Goal: Book appointment/travel/reservation

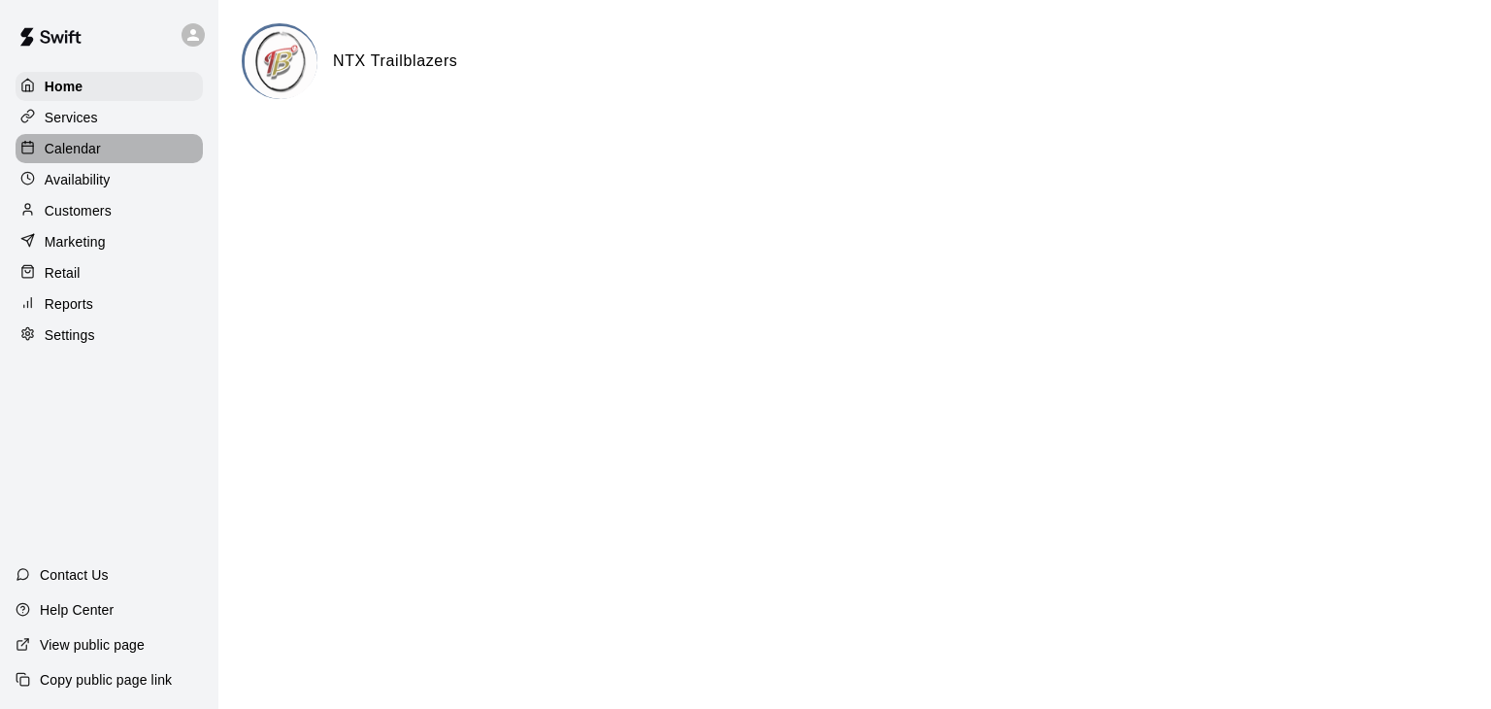
click at [91, 154] on p "Calendar" at bounding box center [73, 148] width 56 height 19
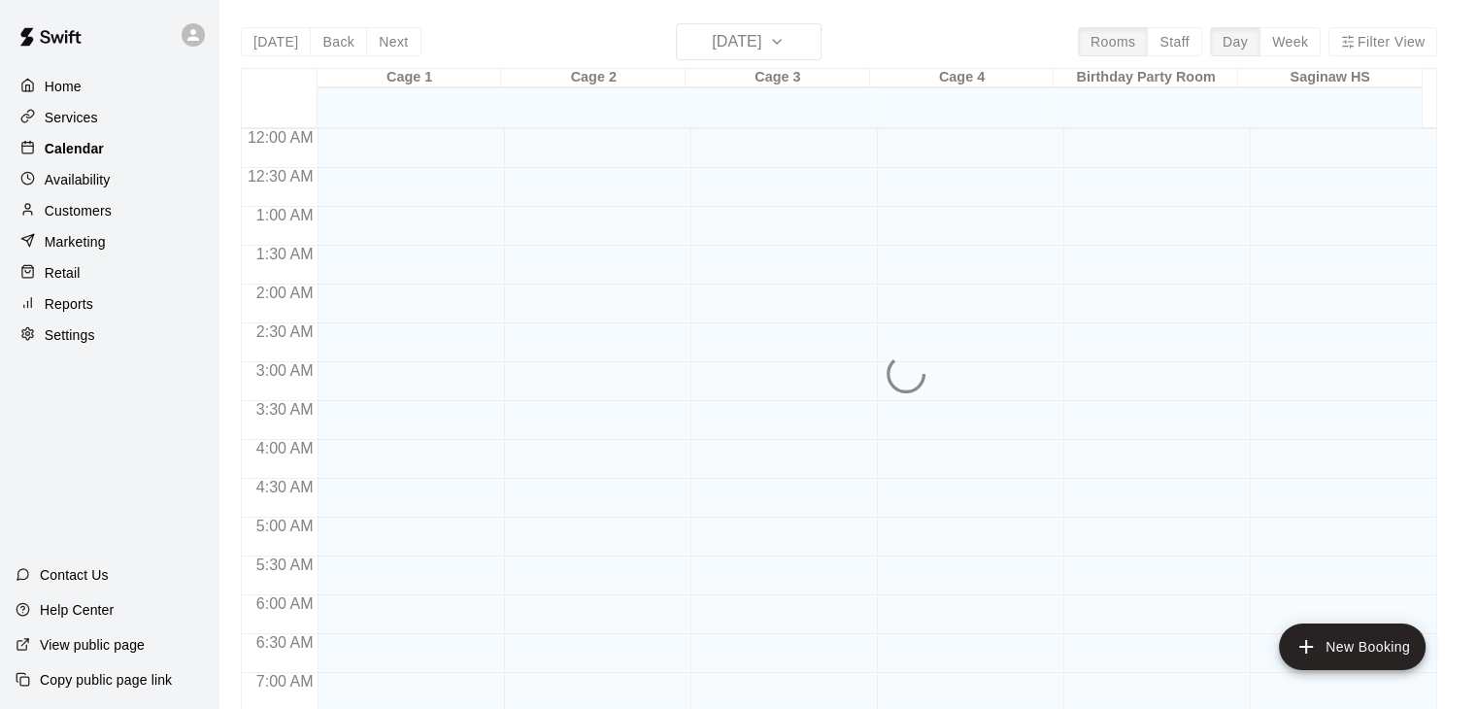
scroll to position [936, 0]
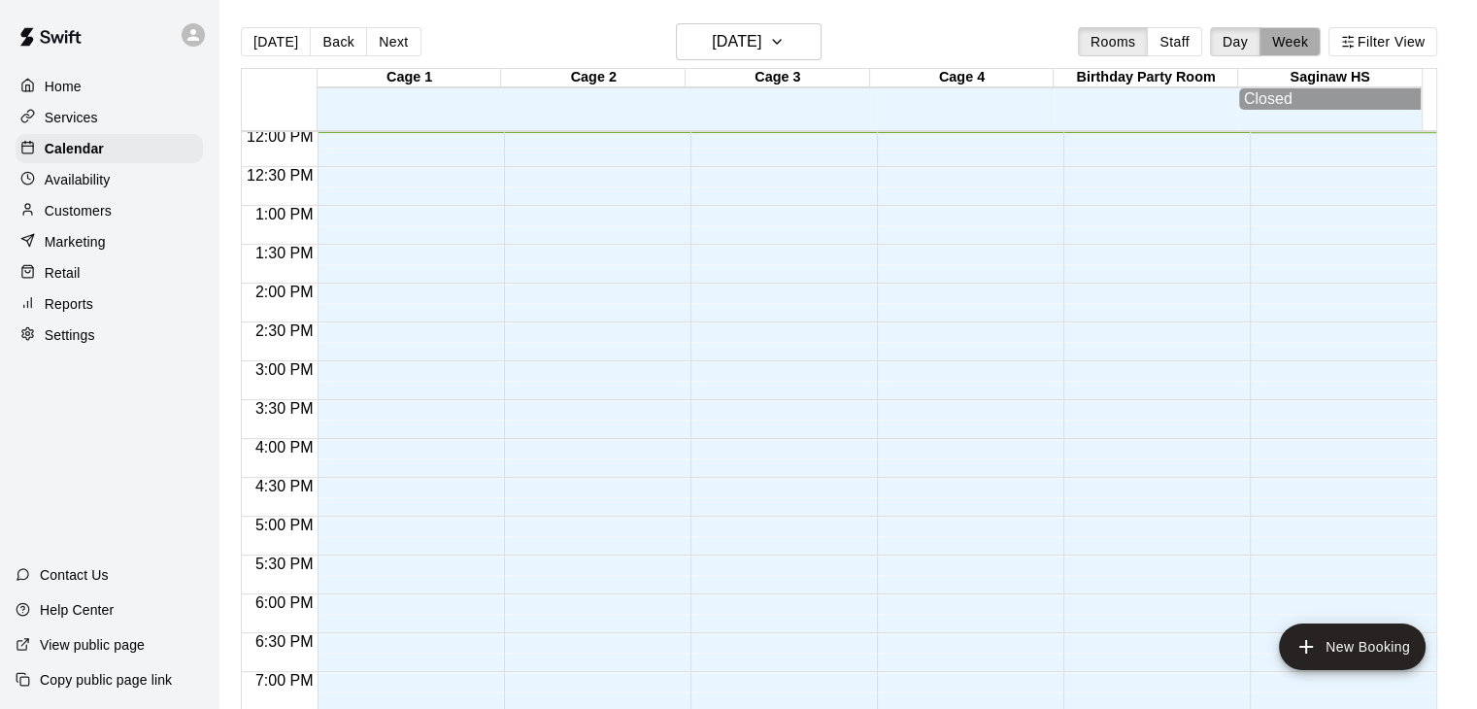
click at [1301, 44] on button "Week" at bounding box center [1289, 41] width 61 height 29
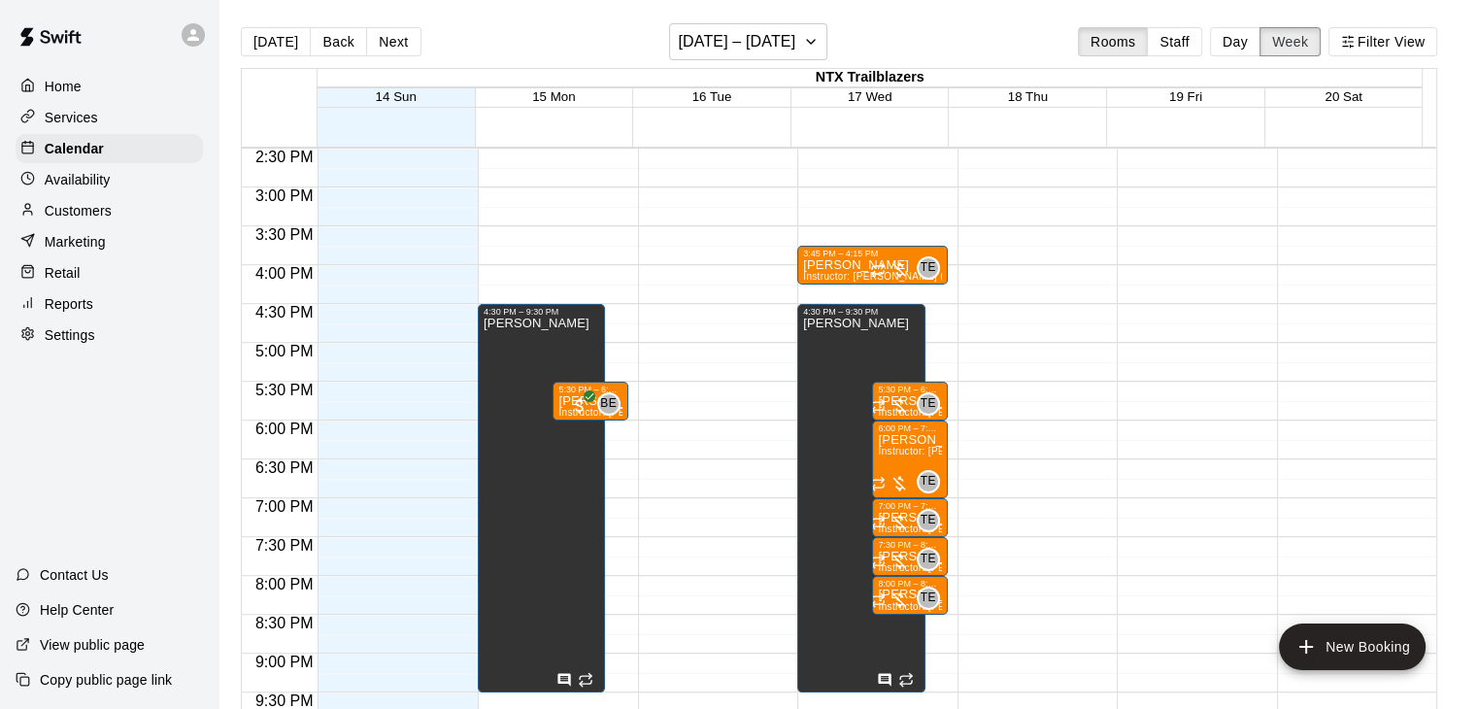
scroll to position [1126, 0]
click at [818, 34] on icon "button" at bounding box center [811, 41] width 16 height 23
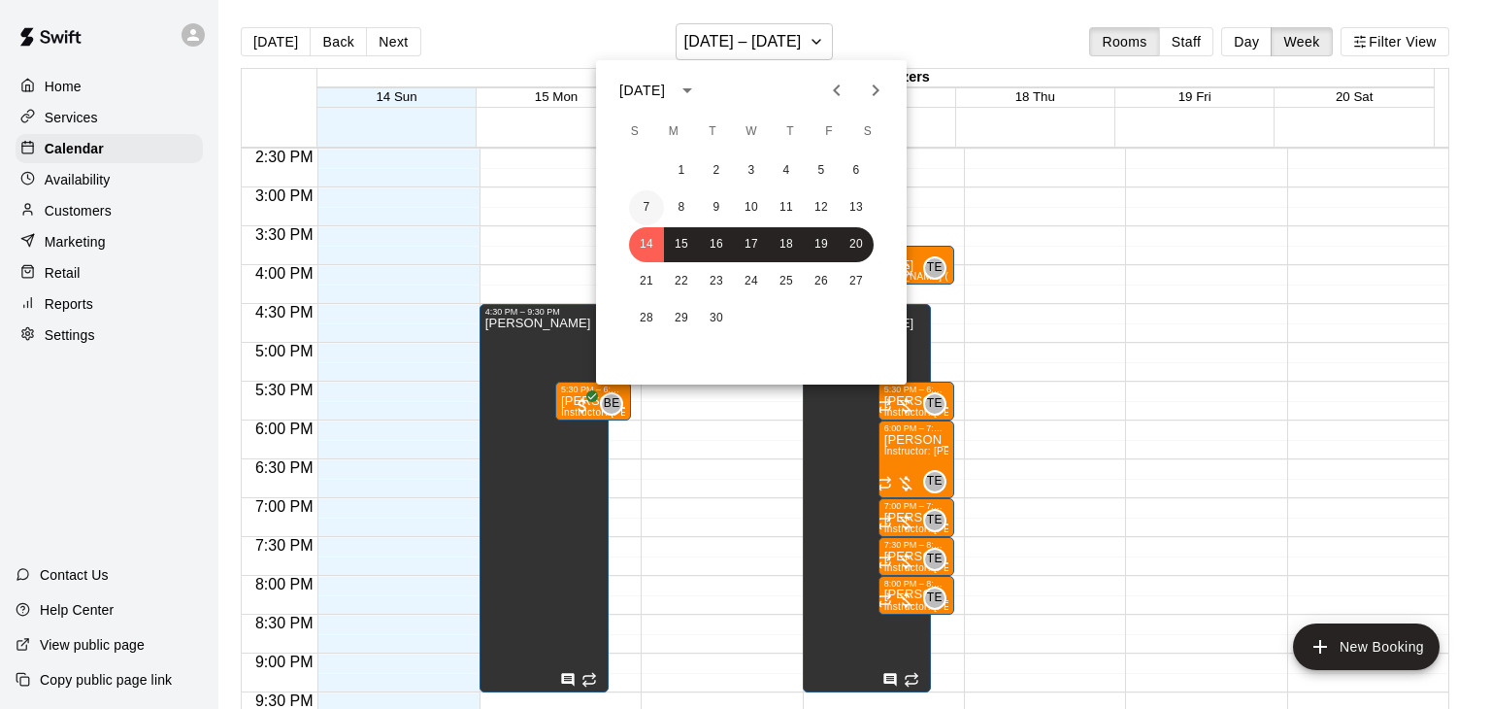
click at [647, 207] on button "7" at bounding box center [646, 207] width 35 height 35
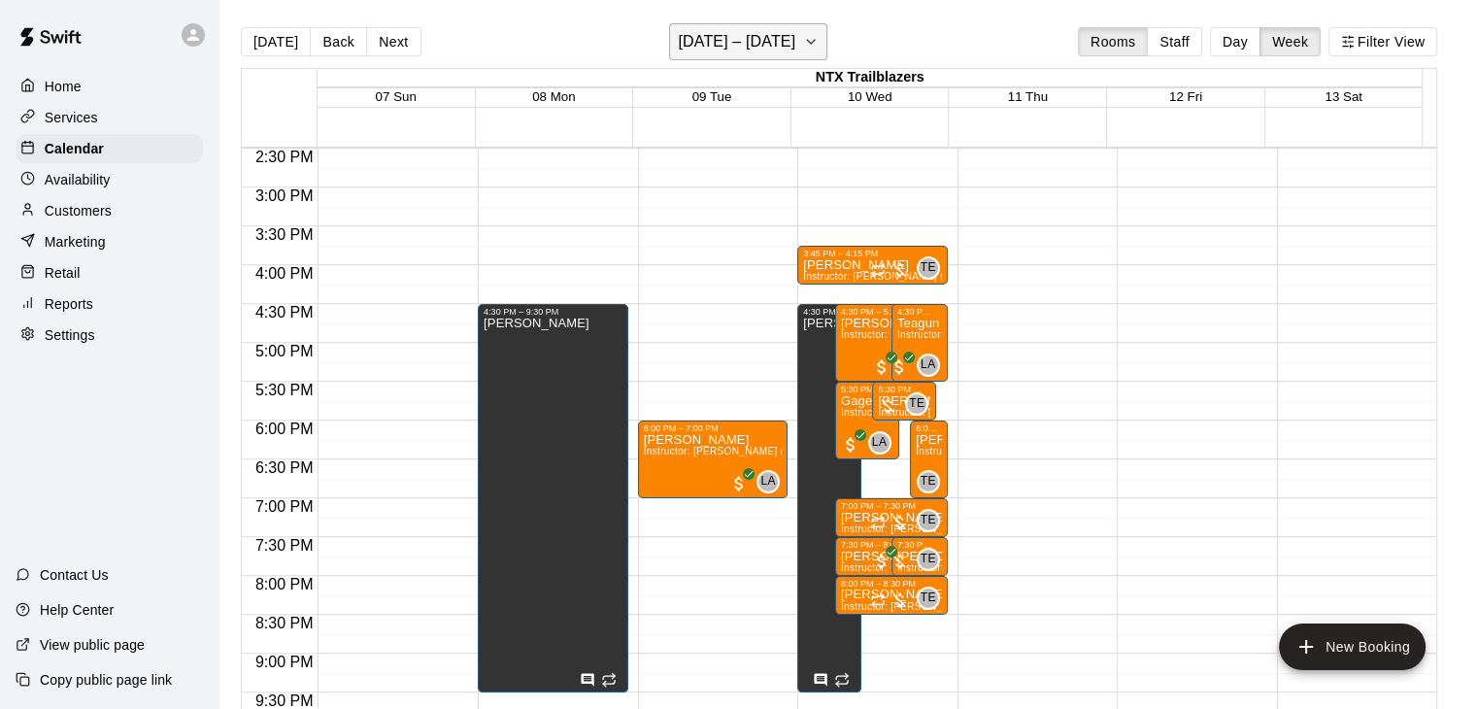
click at [817, 49] on icon "button" at bounding box center [811, 41] width 16 height 23
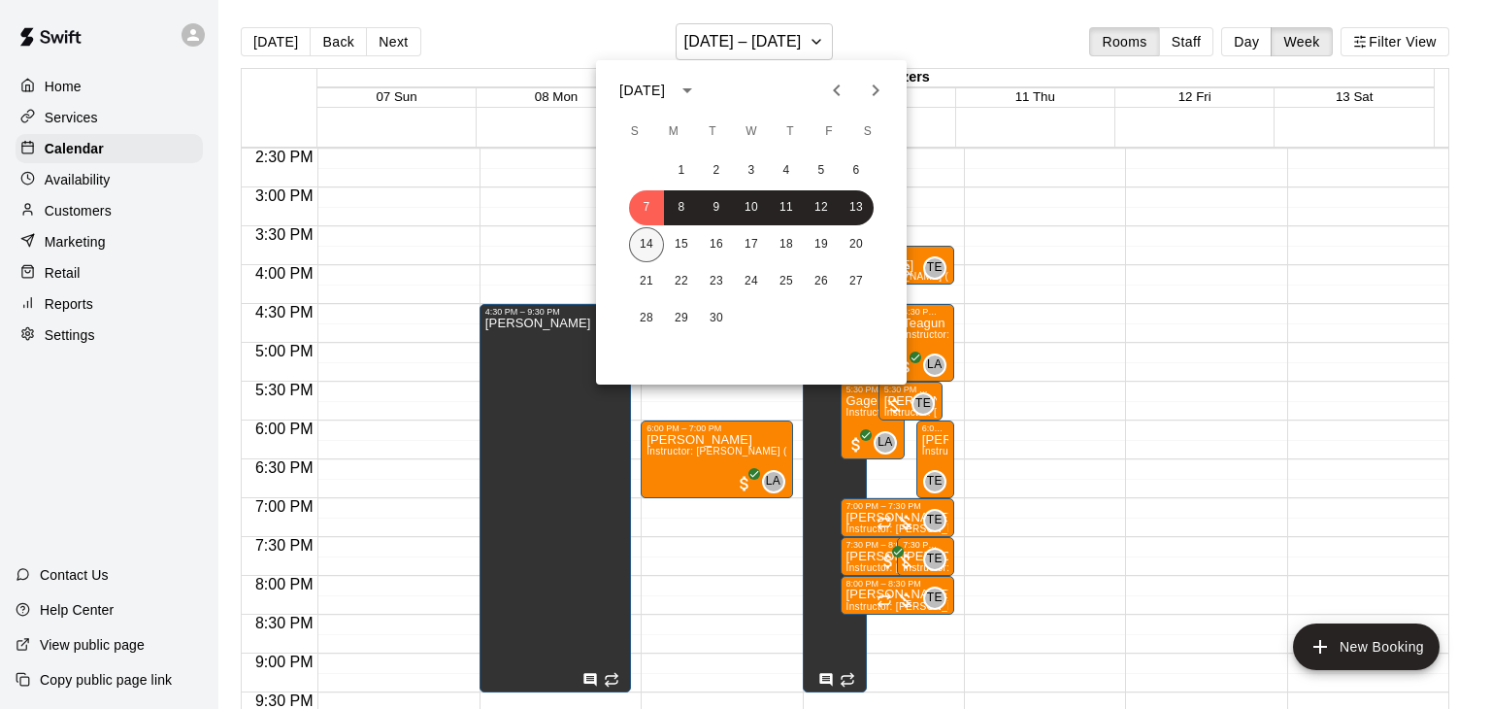
click at [640, 243] on button "14" at bounding box center [646, 244] width 35 height 35
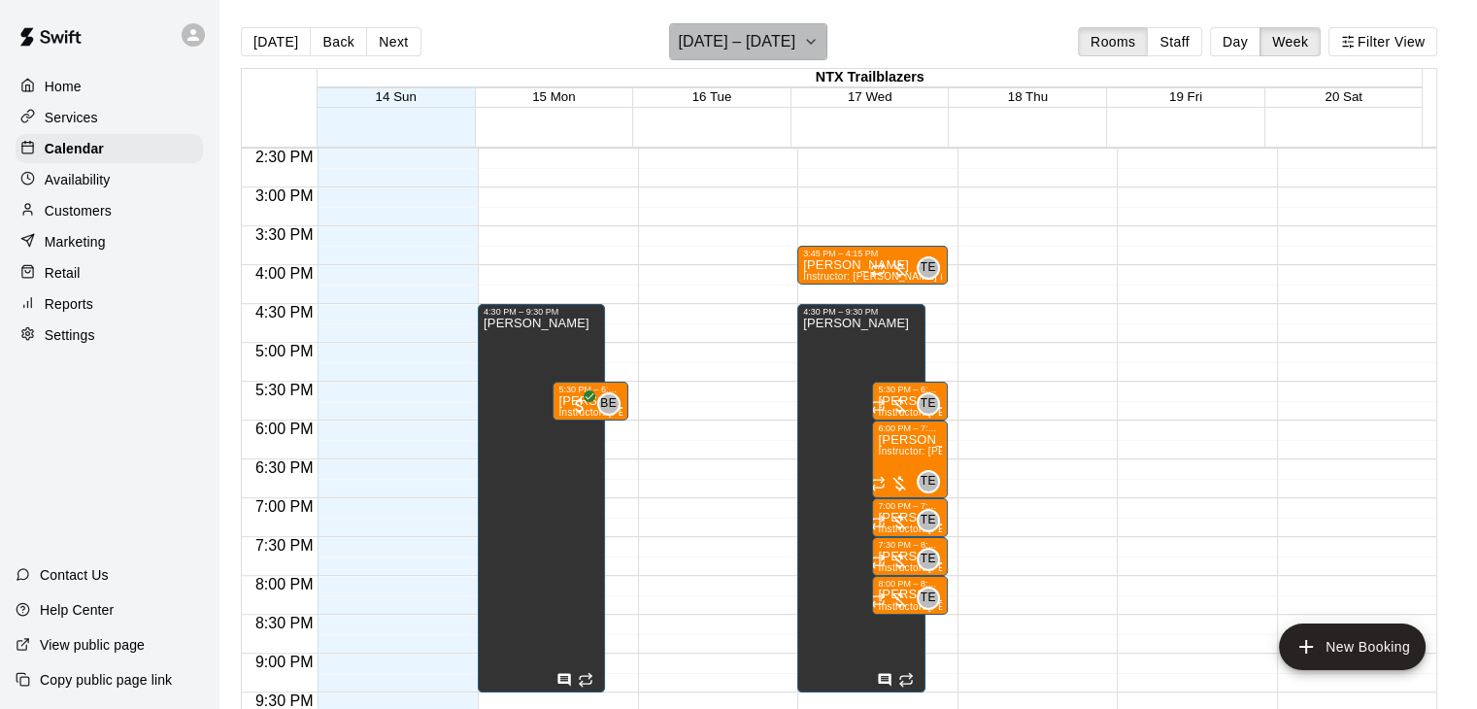
click at [788, 34] on h6 "[DATE] – [DATE]" at bounding box center [736, 41] width 117 height 27
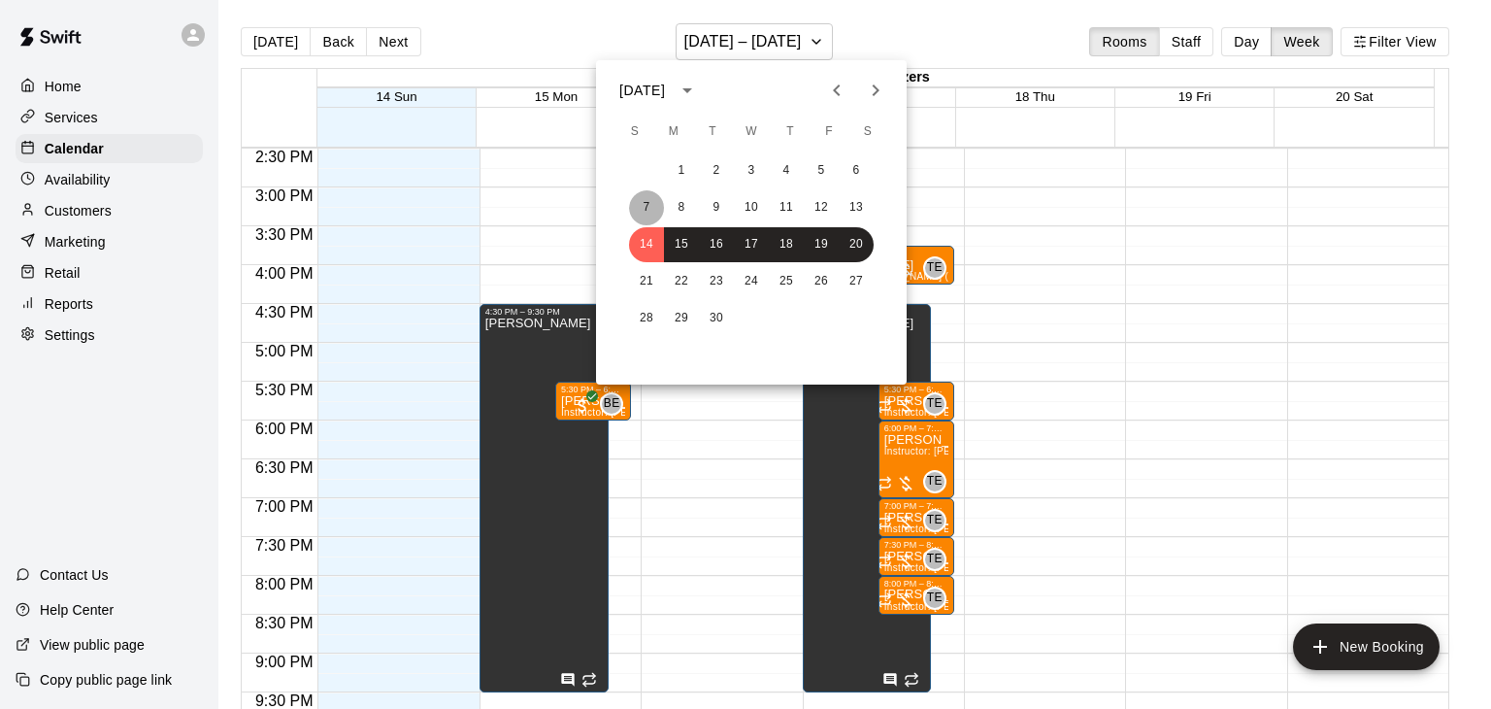
click at [638, 197] on button "7" at bounding box center [646, 207] width 35 height 35
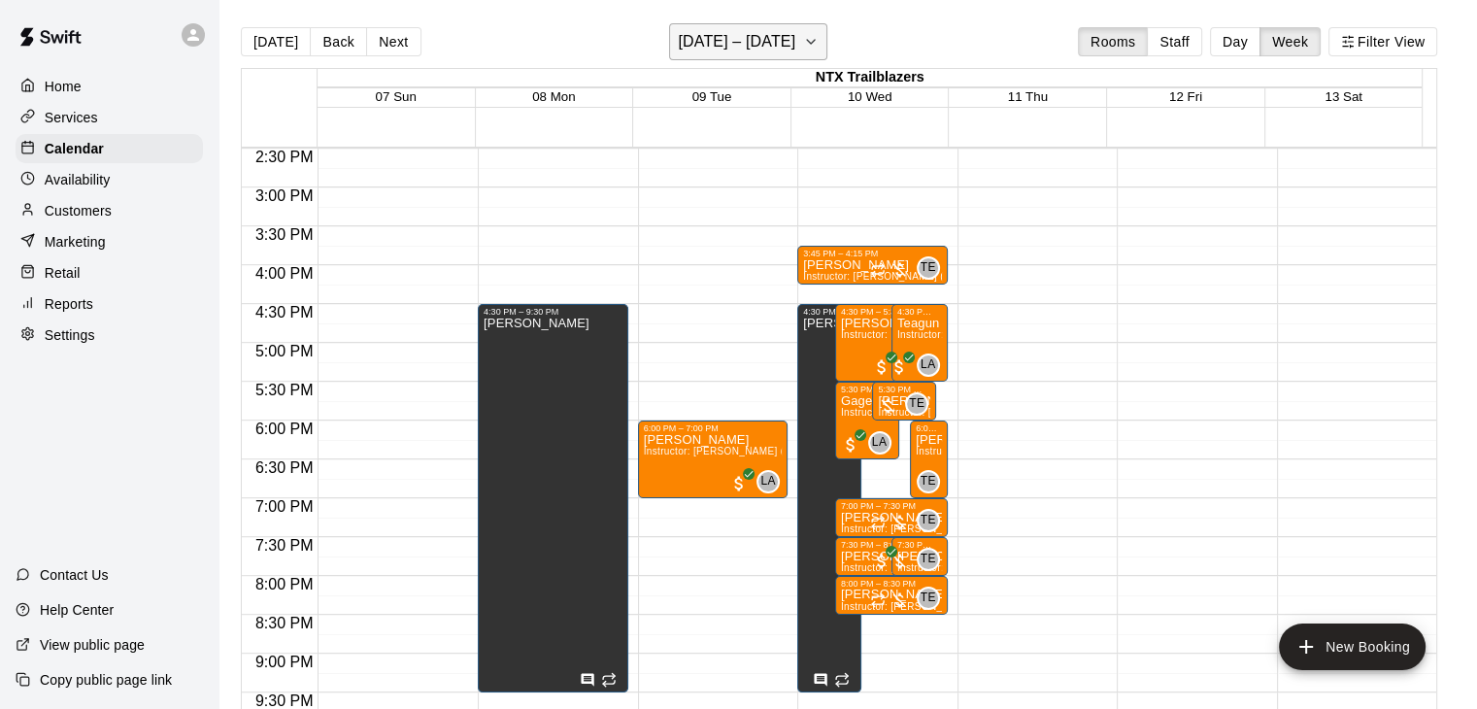
click at [818, 37] on icon "button" at bounding box center [811, 41] width 16 height 23
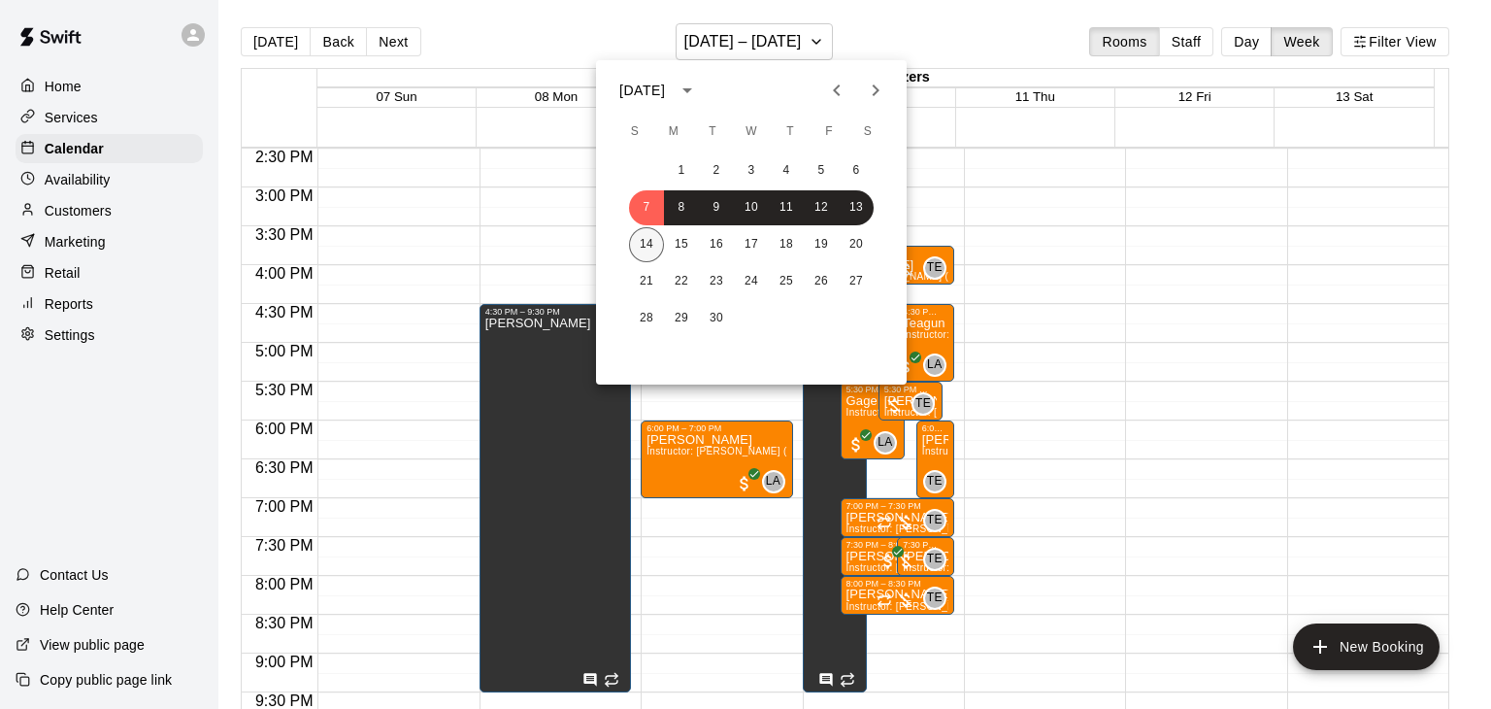
click at [641, 246] on button "14" at bounding box center [646, 244] width 35 height 35
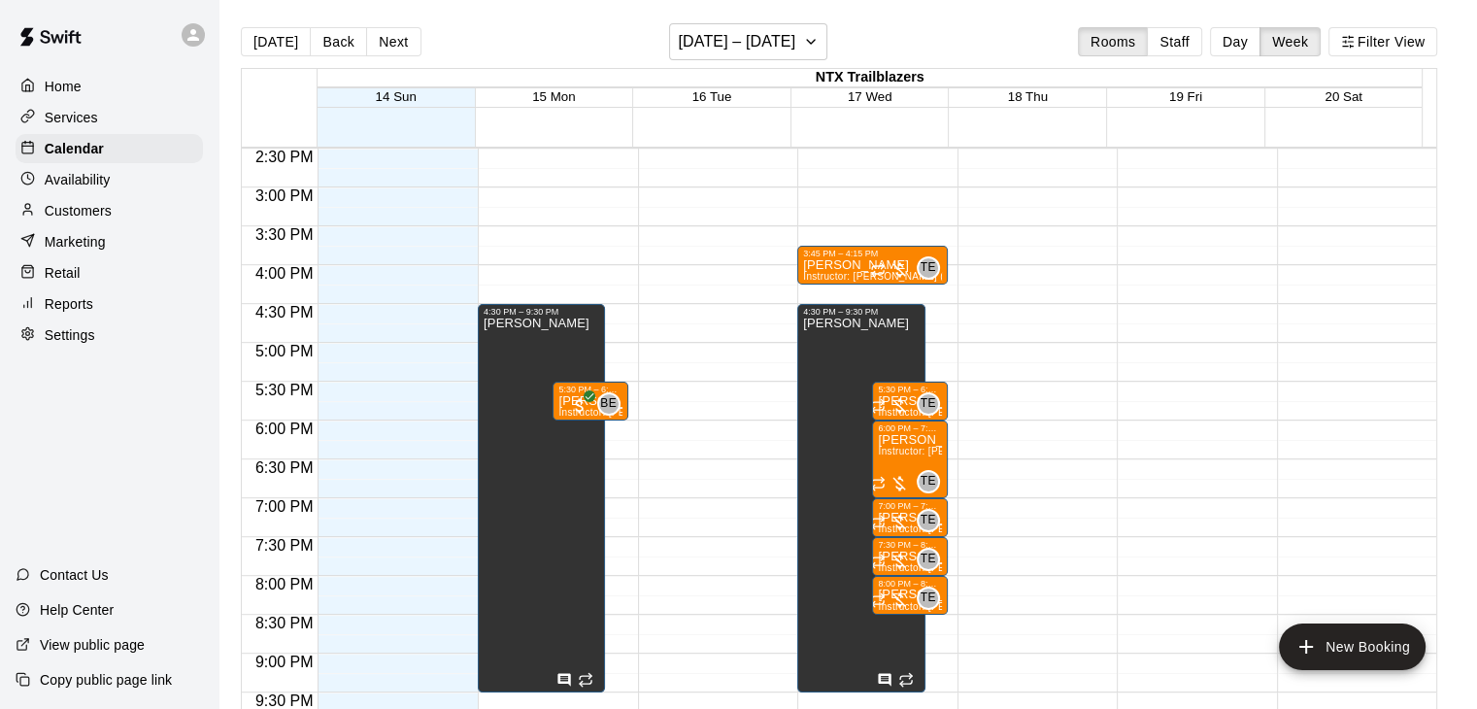
click at [950, 315] on div at bounding box center [877, 313] width 159 height 19
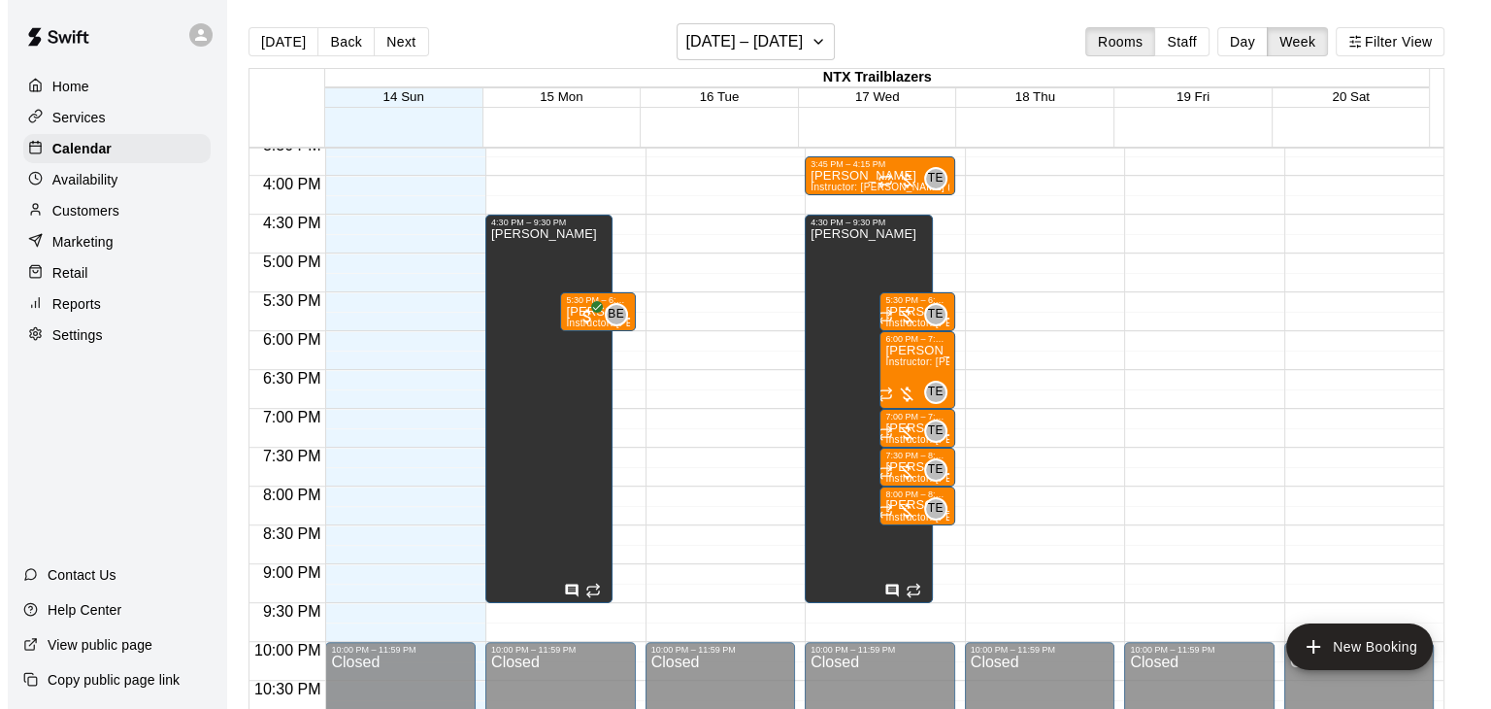
scroll to position [1208, 0]
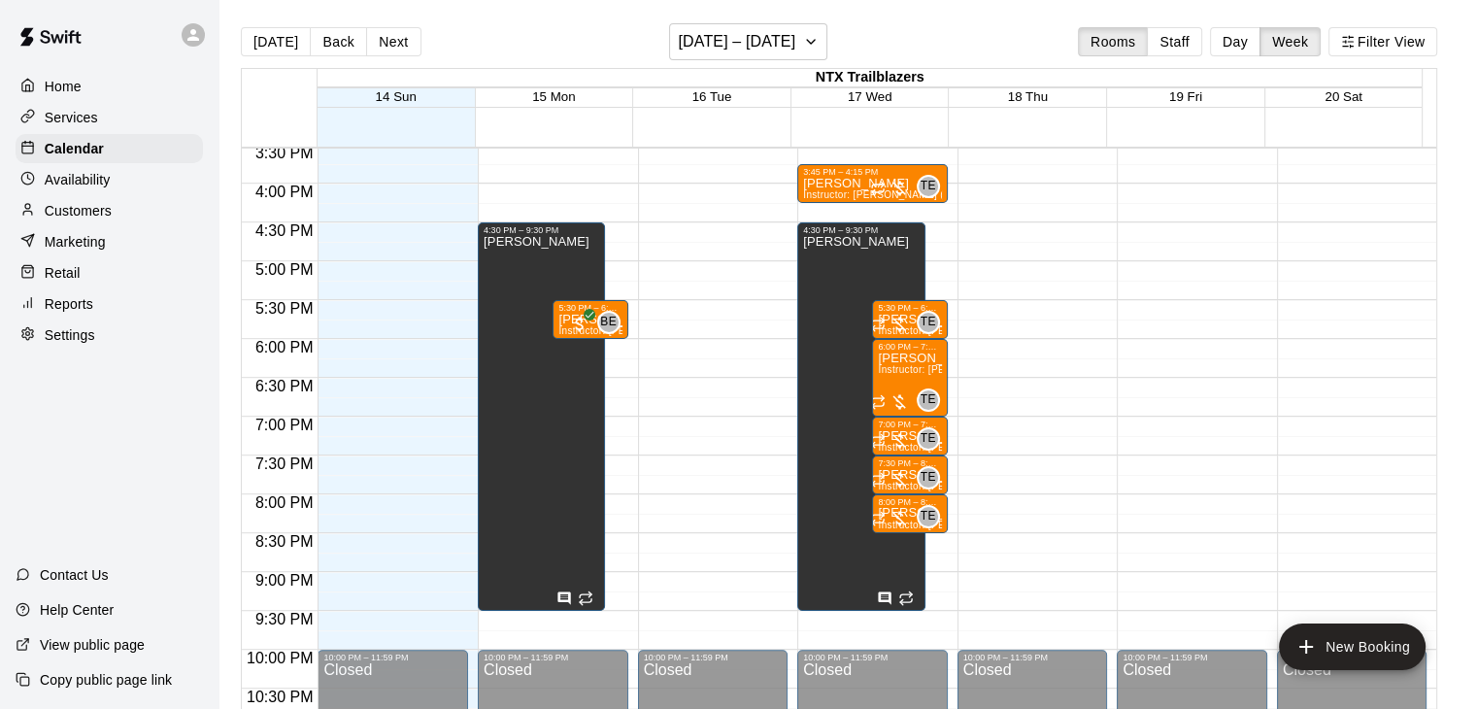
click at [1365, 650] on button "New Booking" at bounding box center [1351, 646] width 147 height 47
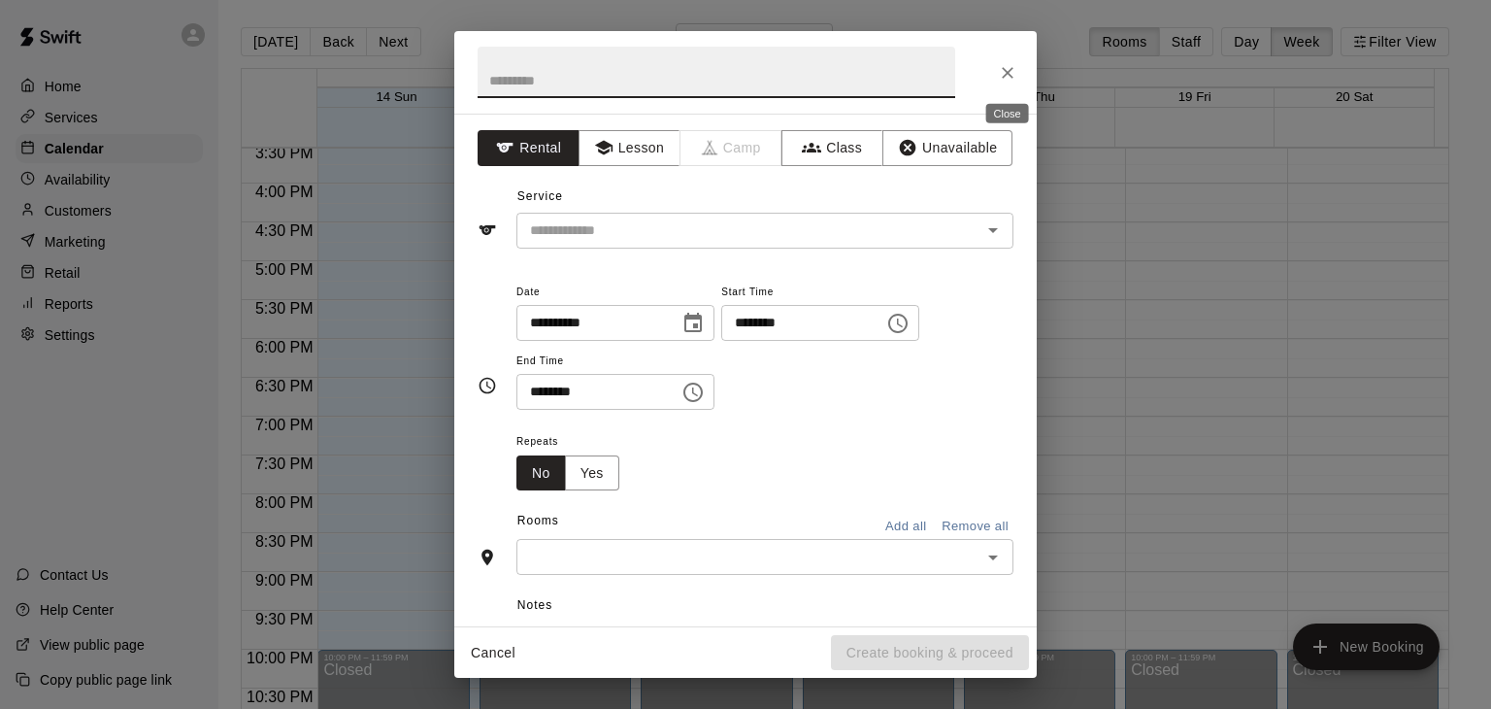
click at [1001, 74] on icon "Close" at bounding box center [1007, 72] width 19 height 19
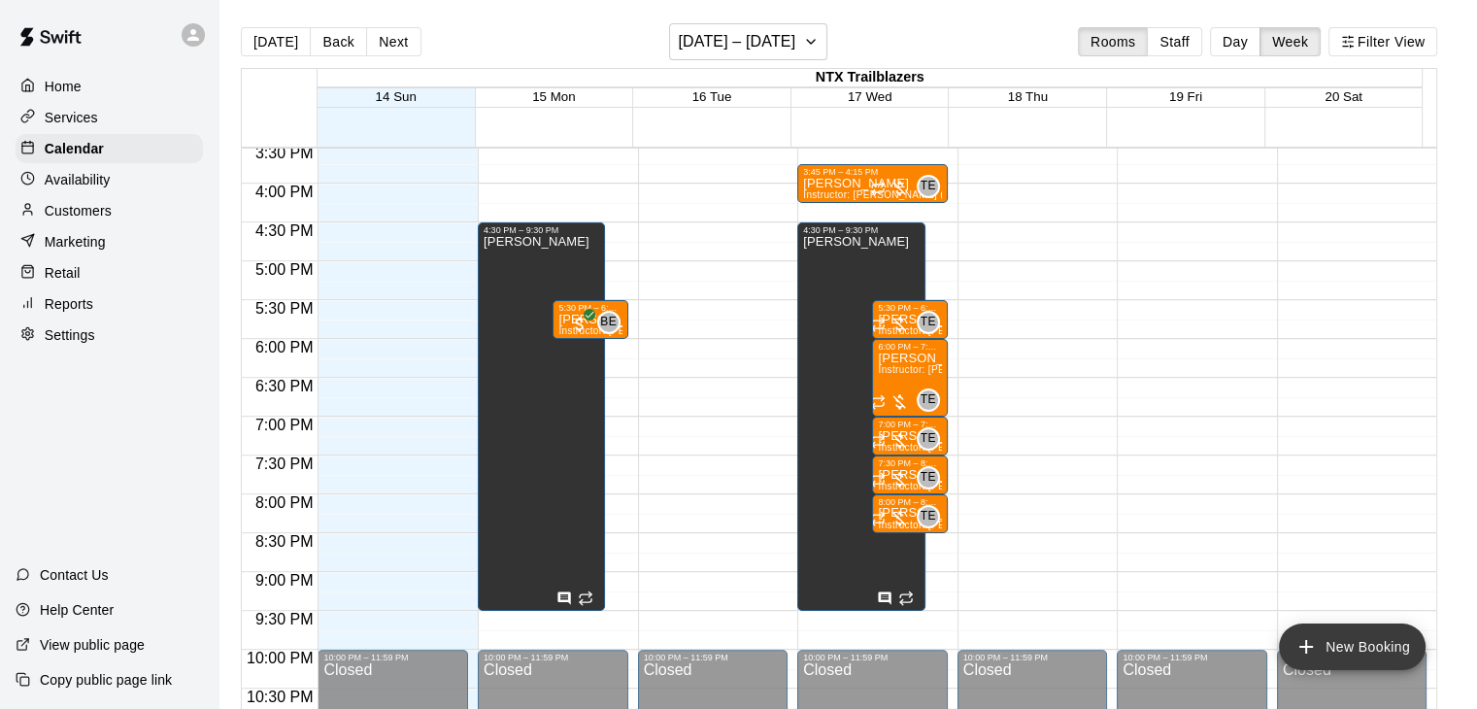
click at [1327, 641] on button "New Booking" at bounding box center [1351, 646] width 147 height 47
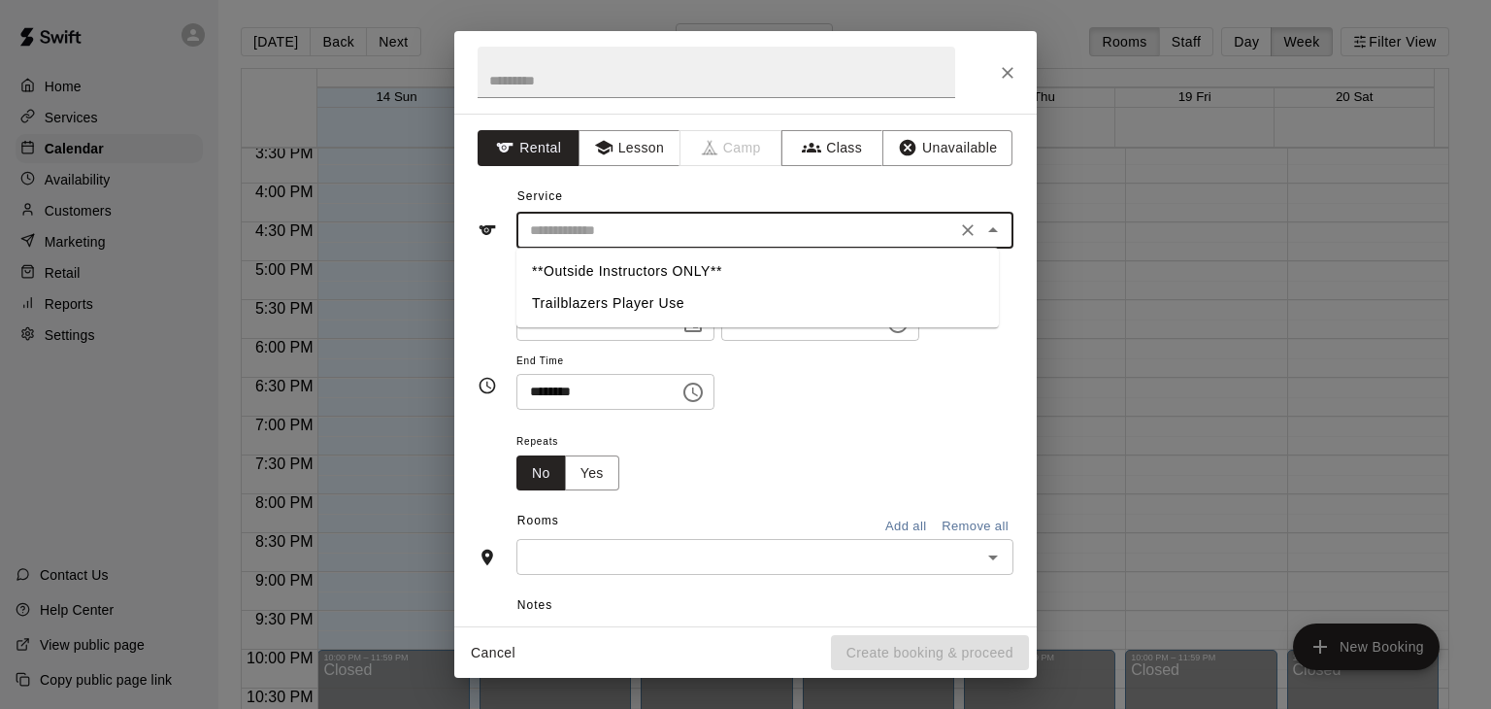
click at [611, 234] on input "text" at bounding box center [736, 230] width 428 height 24
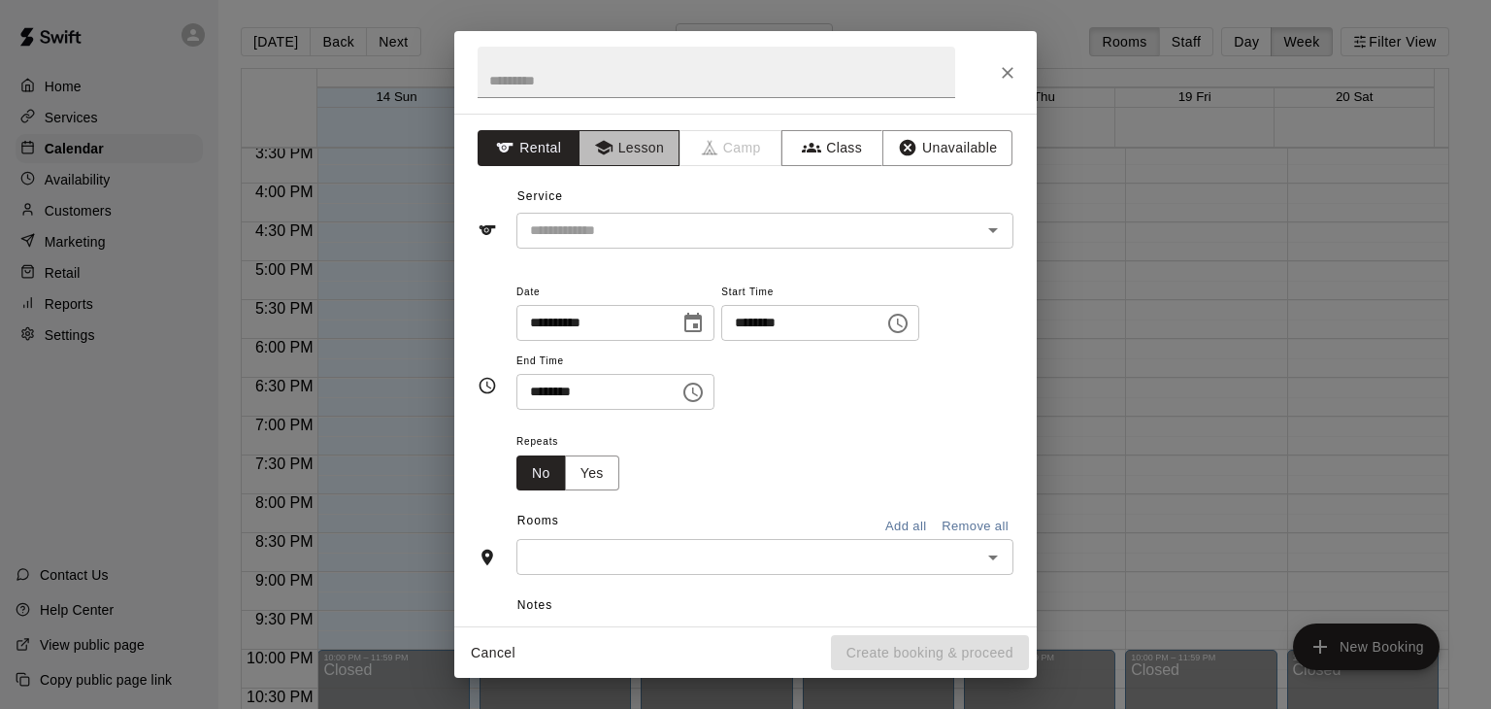
click at [621, 144] on button "Lesson" at bounding box center [630, 148] width 102 height 36
click at [614, 229] on input "text" at bounding box center [736, 230] width 428 height 24
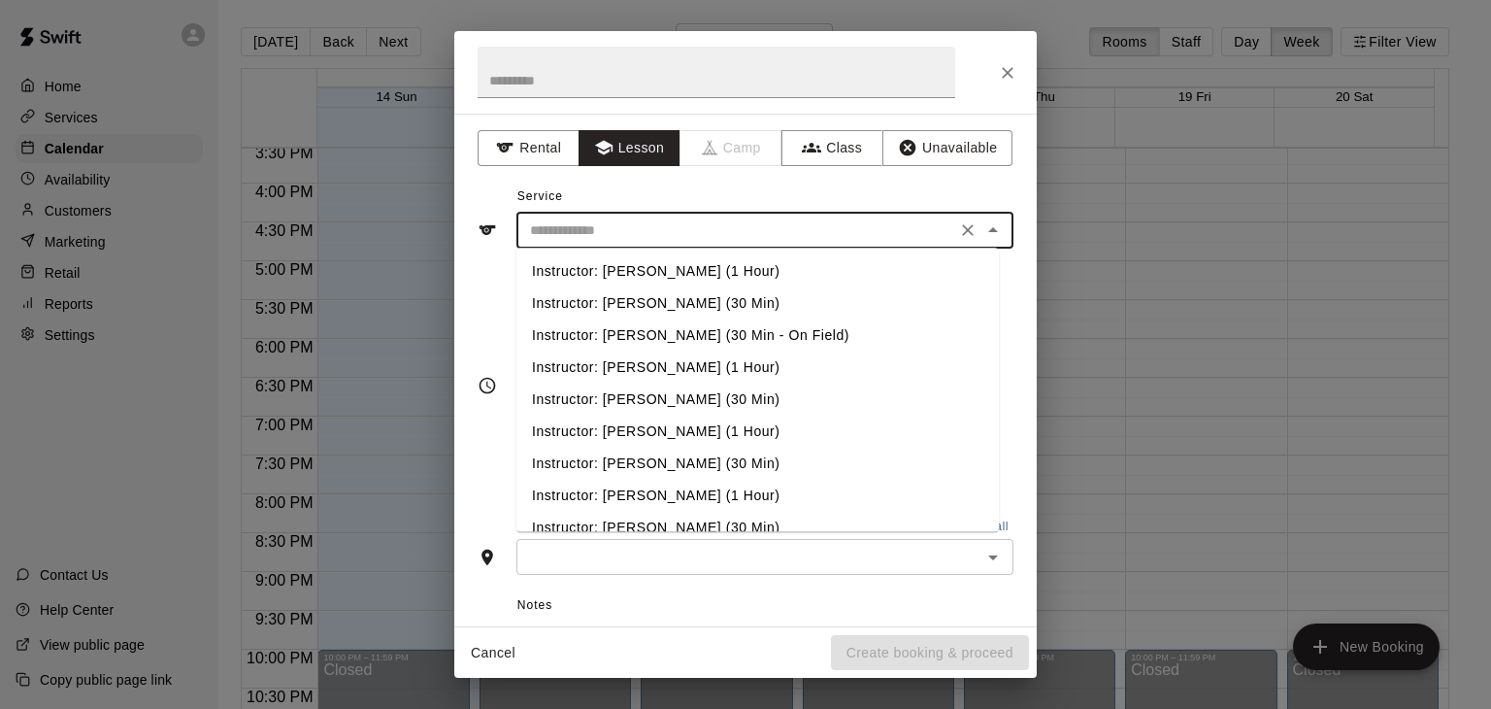
click at [629, 276] on li "Instructor: [PERSON_NAME] (1 Hour)" at bounding box center [757, 271] width 482 height 32
type input "**********"
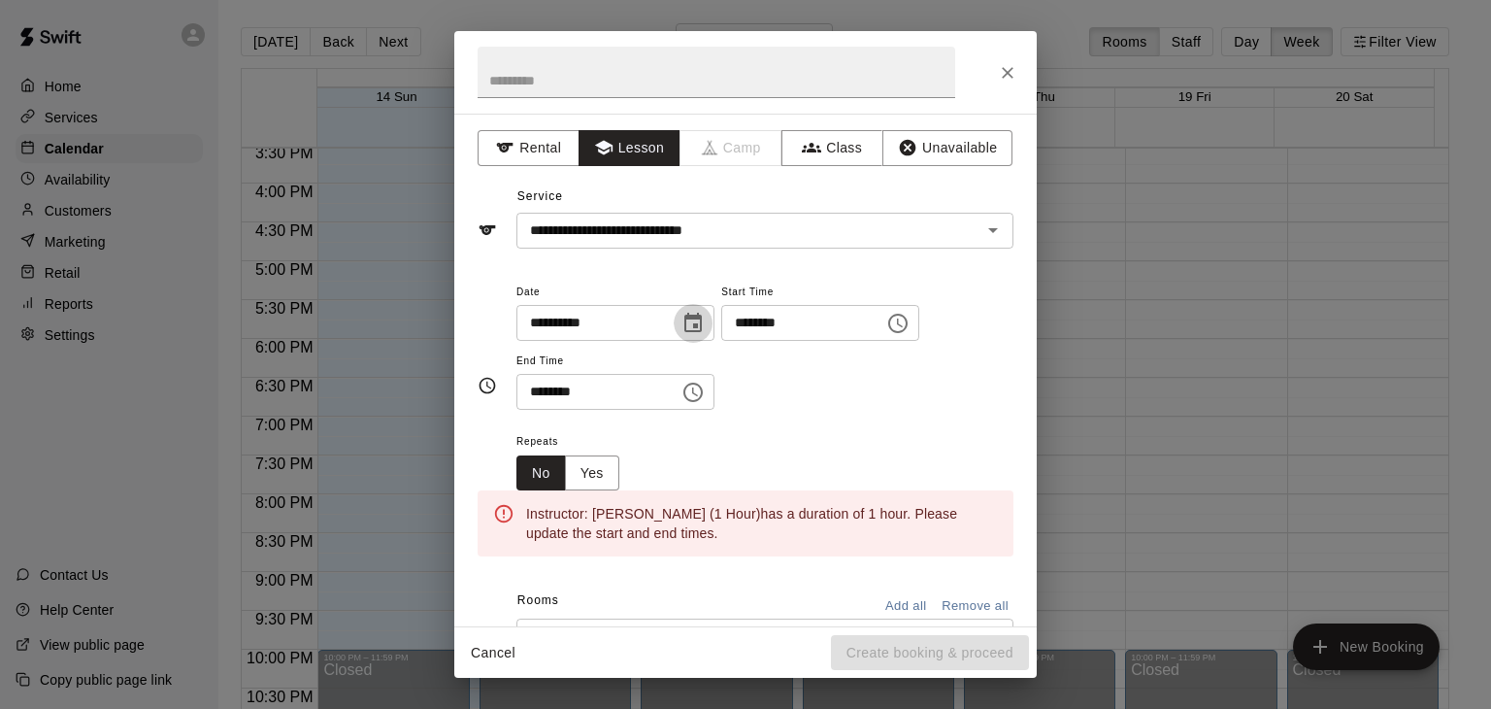
click at [705, 331] on icon "Choose date, selected date is Sep 14, 2025" at bounding box center [692, 323] width 23 height 23
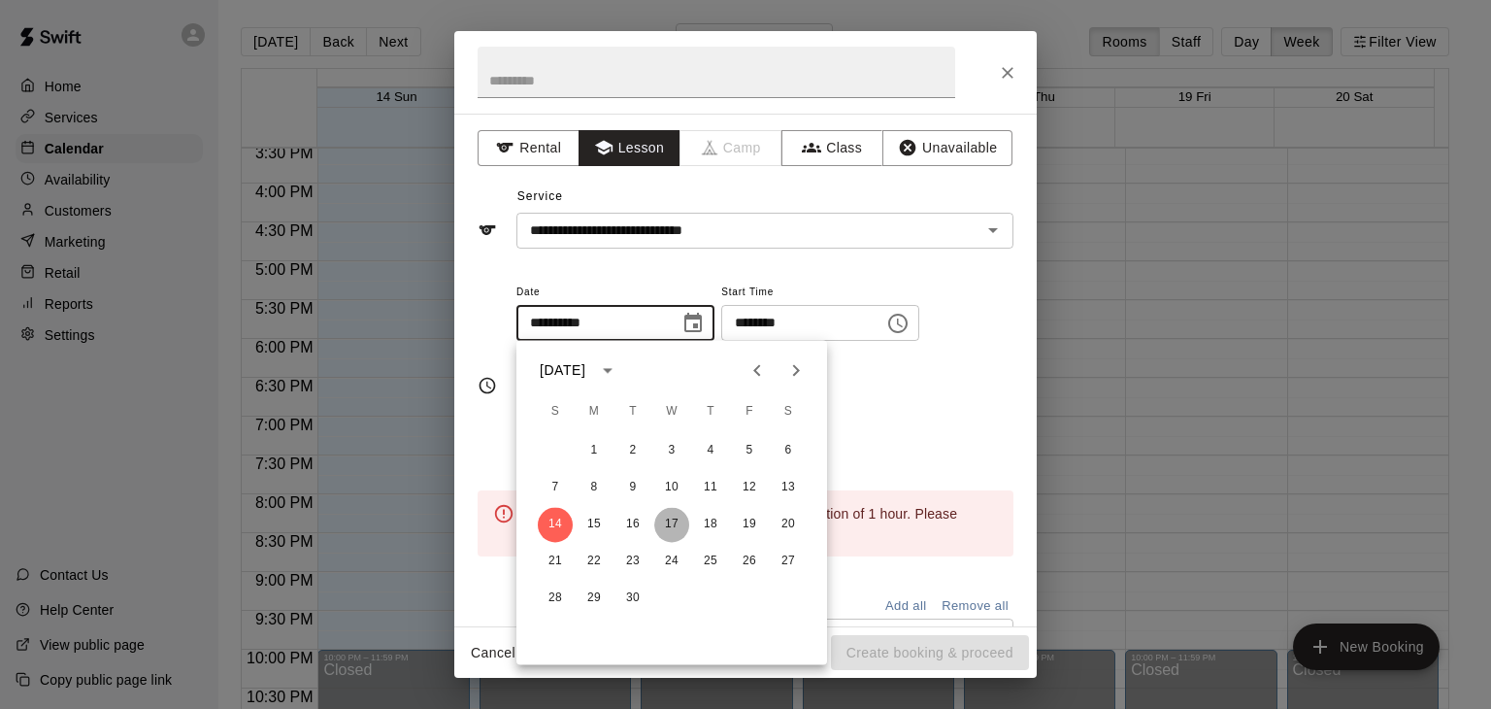
click at [672, 522] on button "17" at bounding box center [671, 524] width 35 height 35
type input "**********"
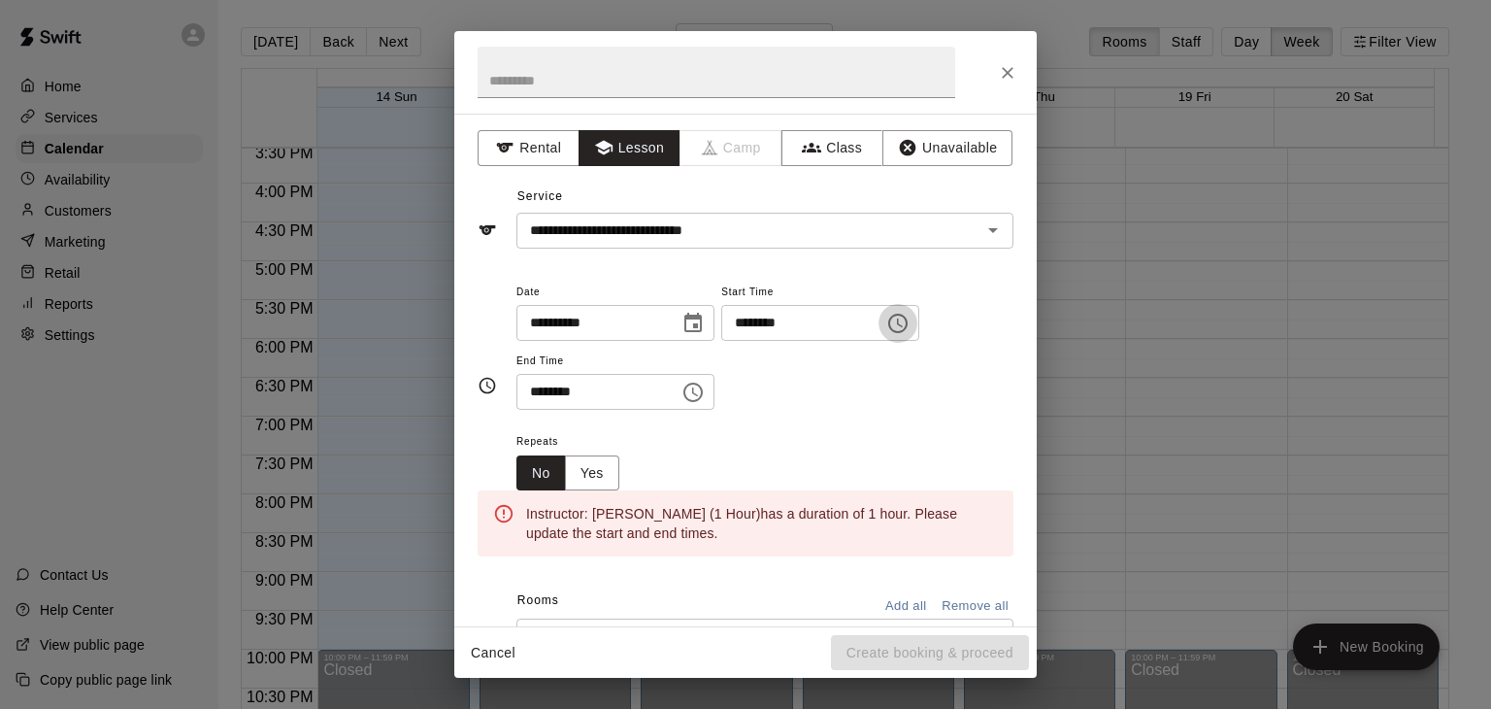
click at [910, 328] on icon "Choose time, selected time is 12:00 PM" at bounding box center [897, 323] width 23 height 23
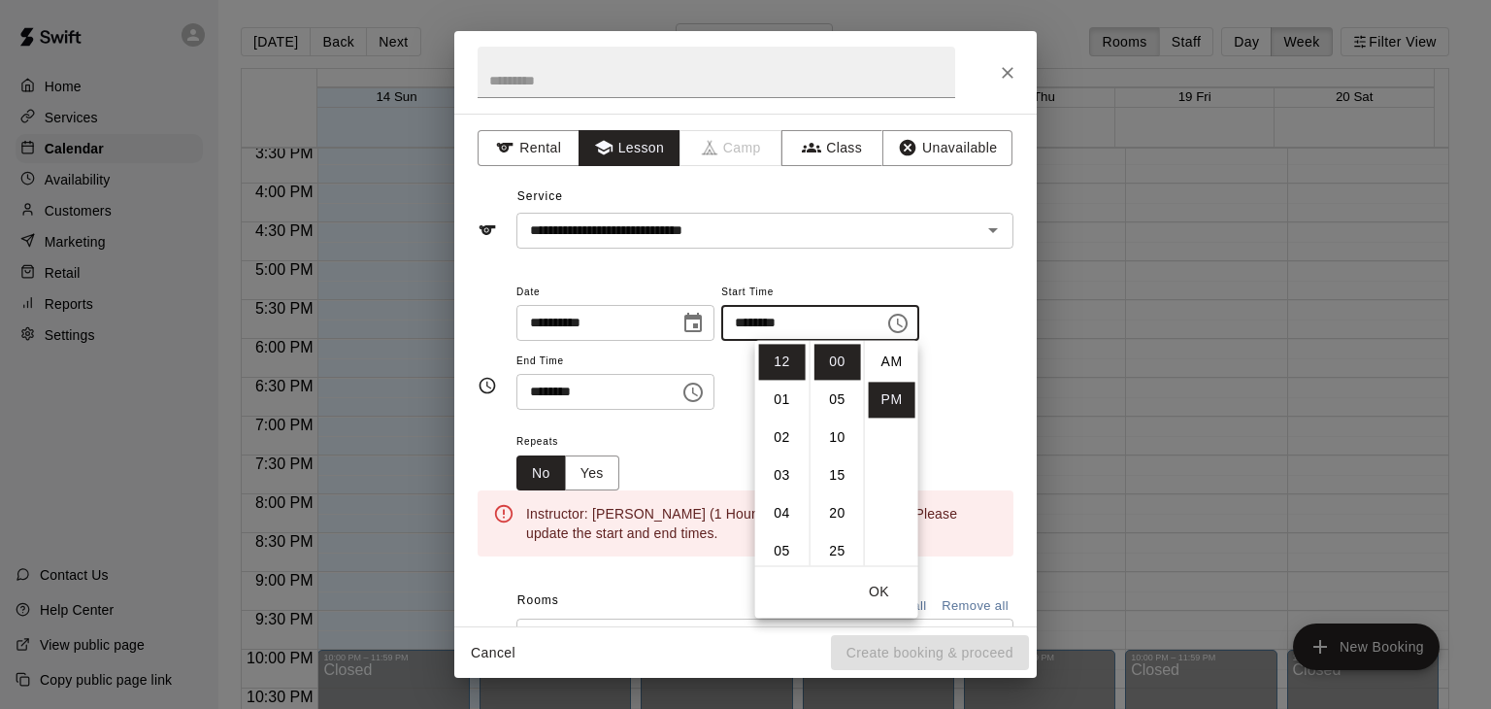
scroll to position [35, 0]
click at [777, 514] on li "04" at bounding box center [782, 513] width 47 height 36
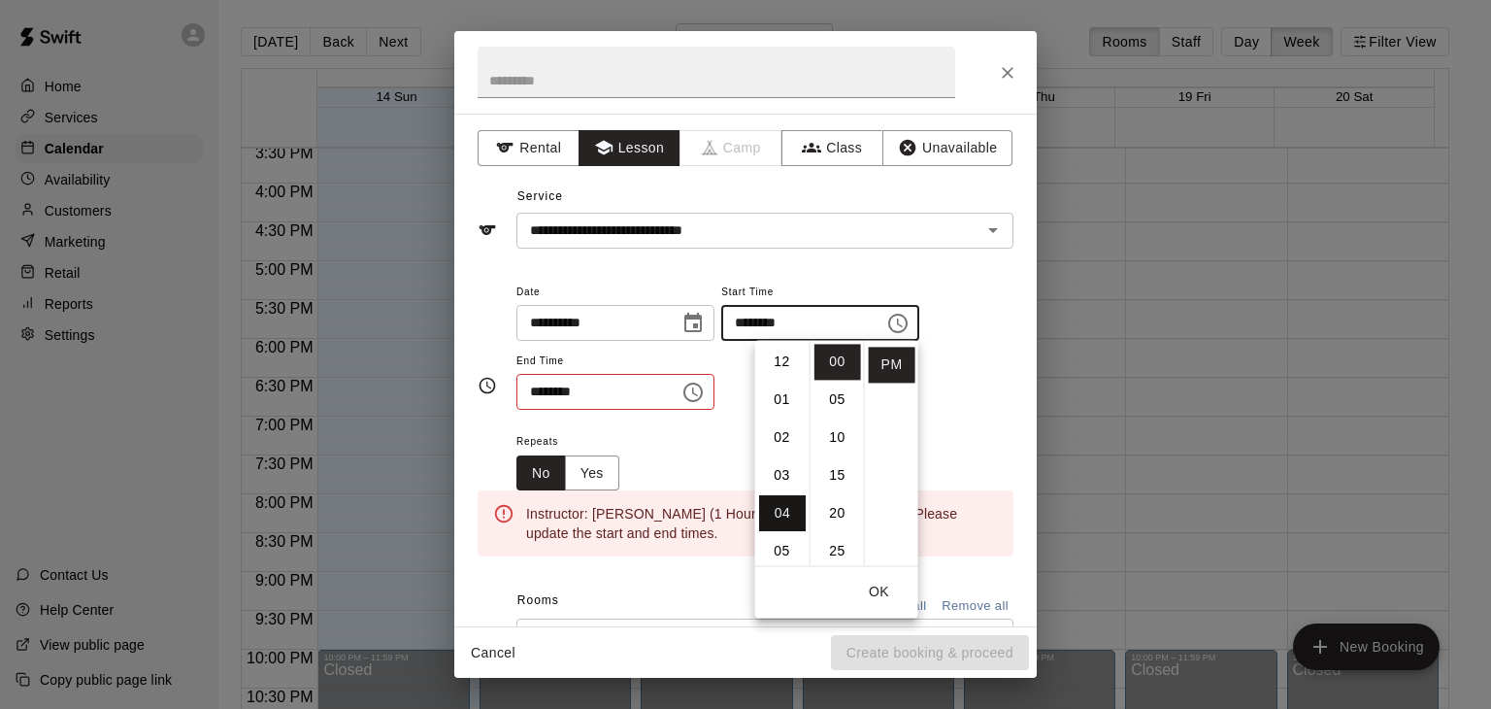
scroll to position [151, 0]
click at [835, 406] on li "30" at bounding box center [837, 410] width 47 height 36
type input "********"
click at [961, 401] on div "**********" at bounding box center [764, 345] width 497 height 131
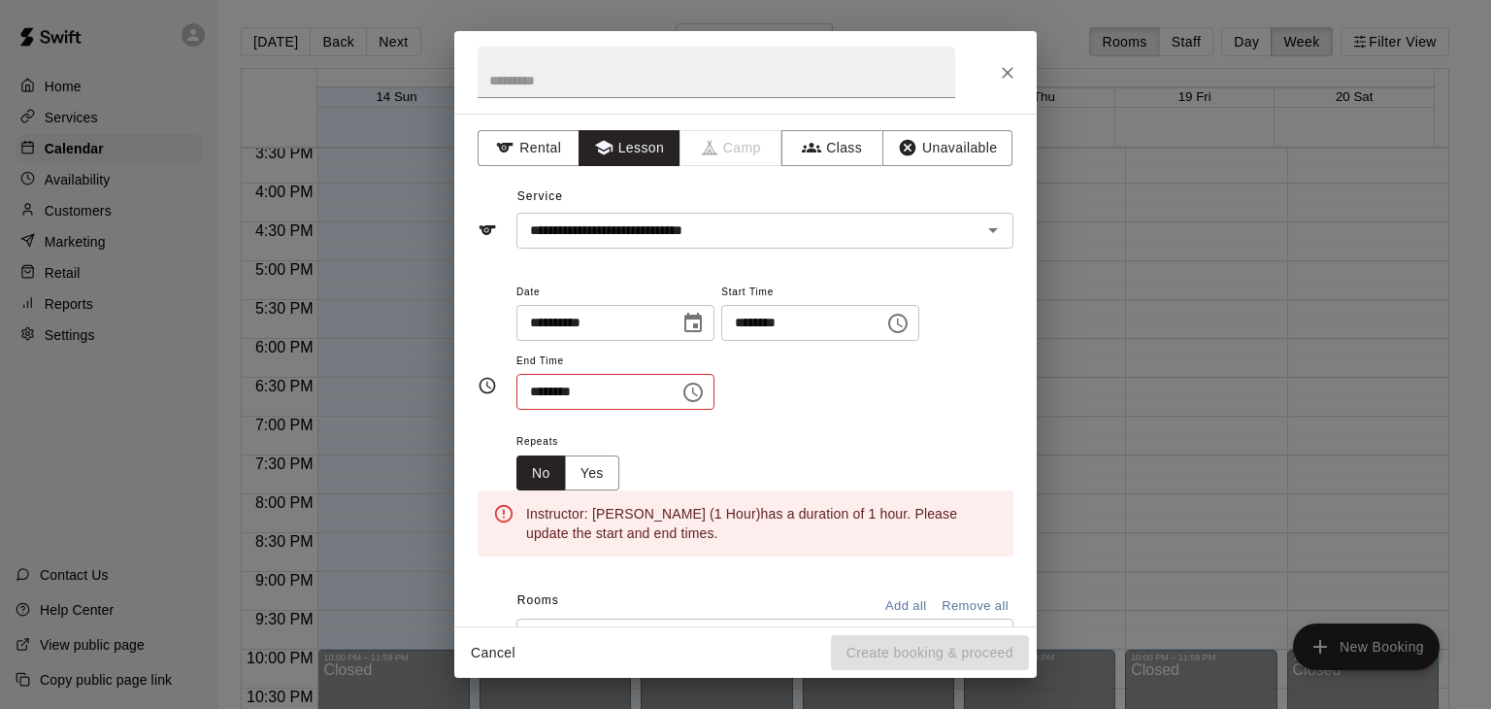
click at [705, 394] on icon "Choose time, selected time is 12:30 PM" at bounding box center [692, 392] width 23 height 23
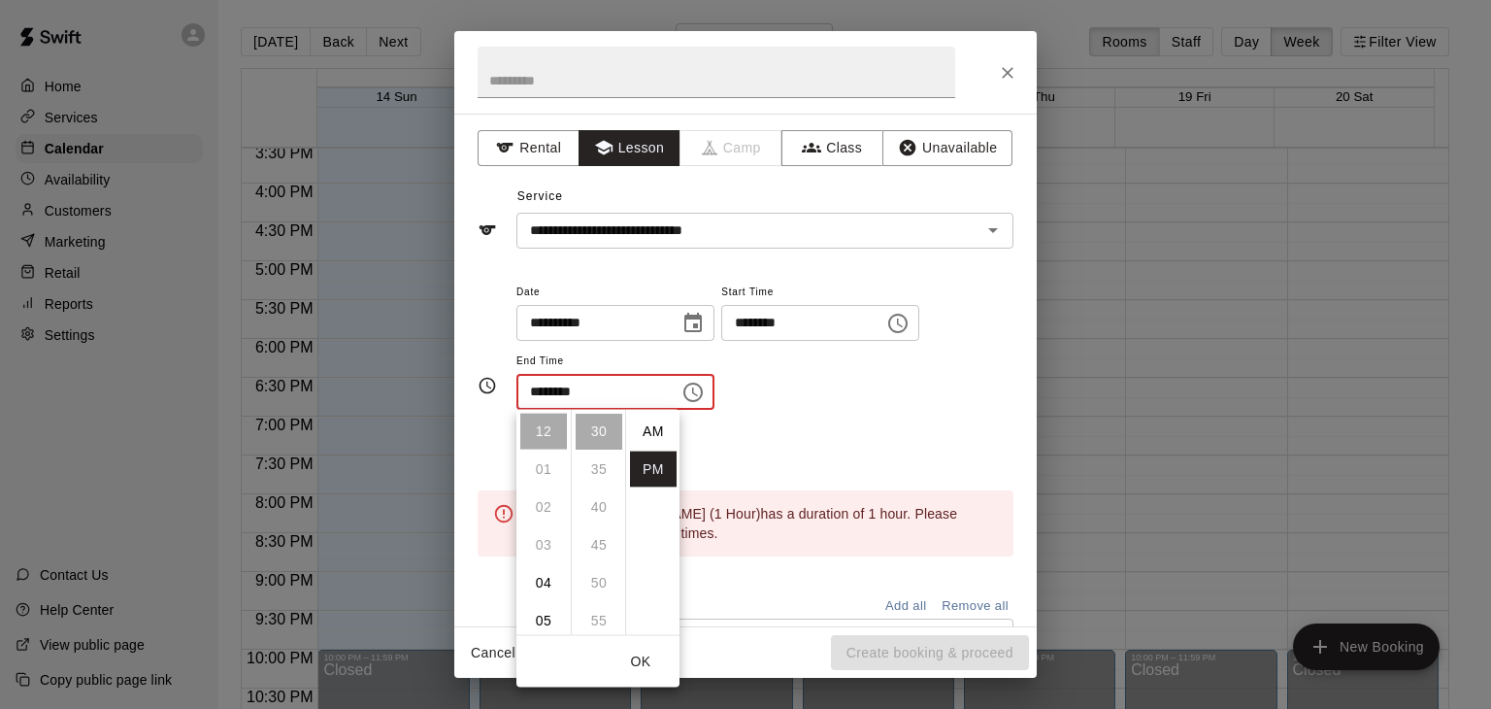
scroll to position [35, 0]
click at [545, 611] on li "05" at bounding box center [543, 621] width 47 height 36
type input "********"
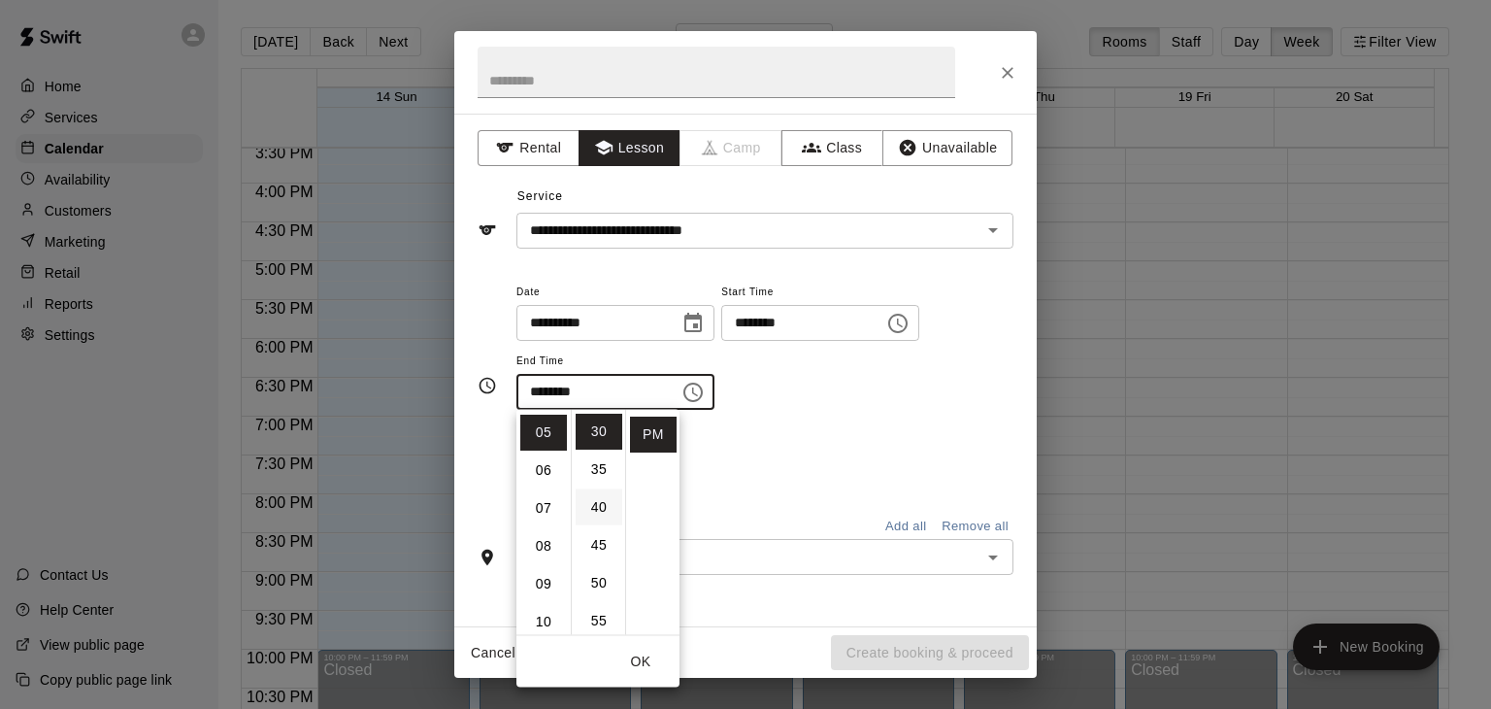
scroll to position [189, 0]
click at [773, 451] on div "Repeats No Yes" at bounding box center [764, 459] width 497 height 61
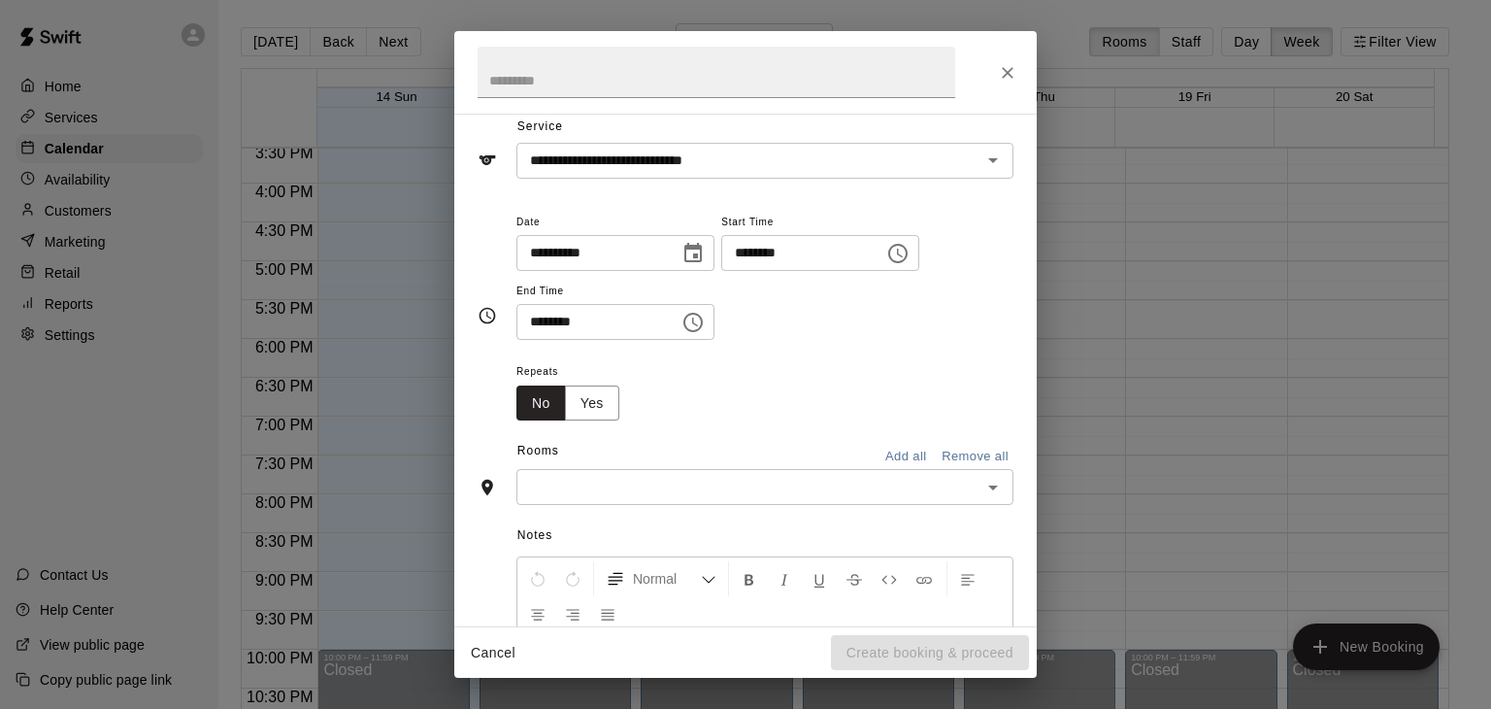
scroll to position [178, 0]
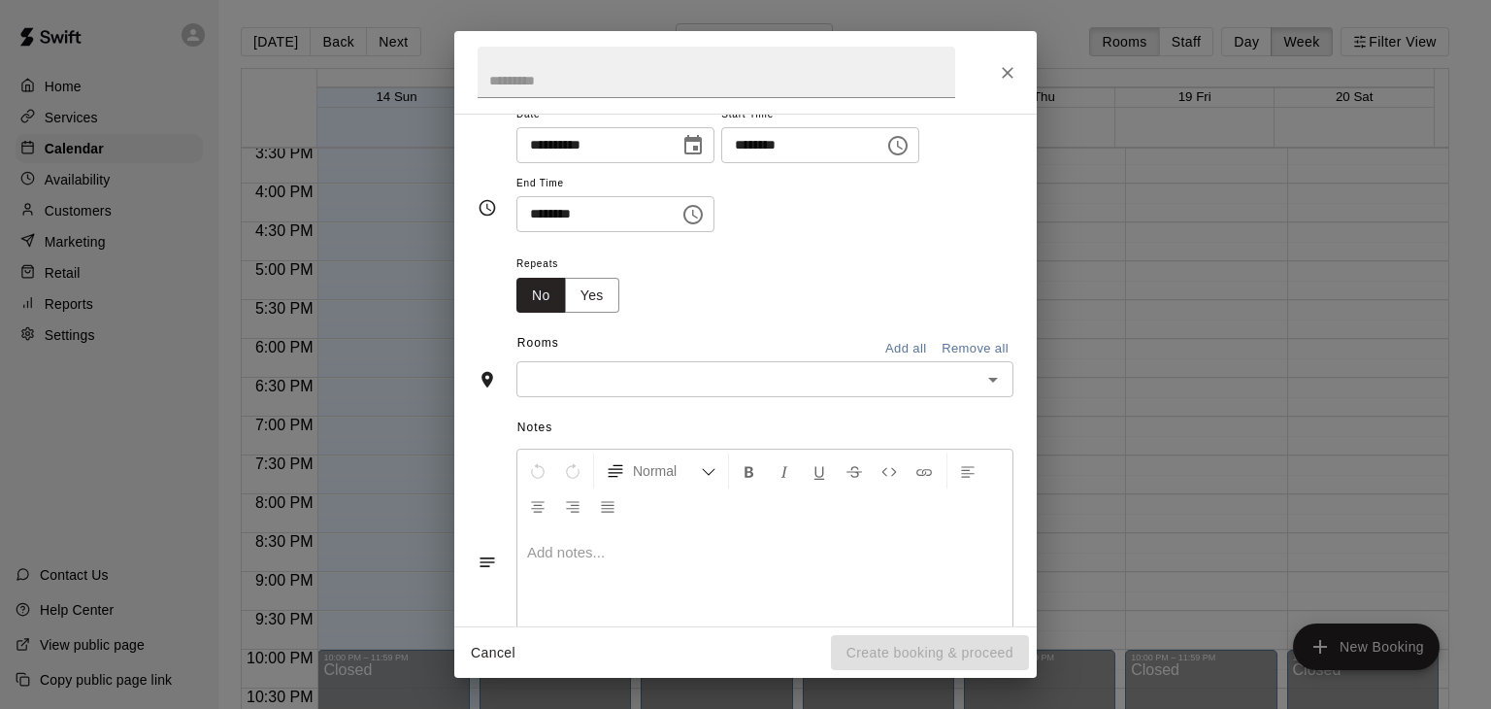
click at [773, 385] on input "text" at bounding box center [748, 379] width 453 height 24
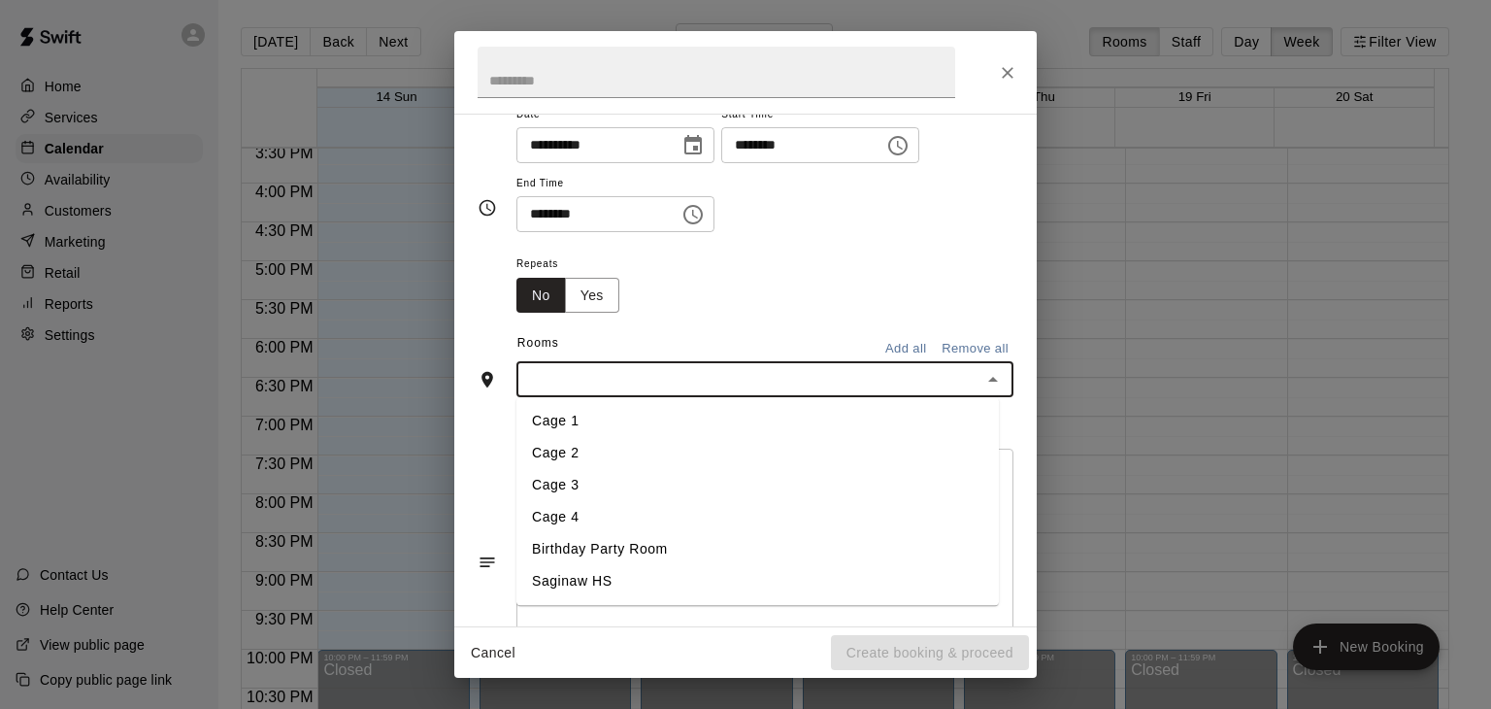
click at [723, 426] on li "Cage 1" at bounding box center [757, 422] width 482 height 32
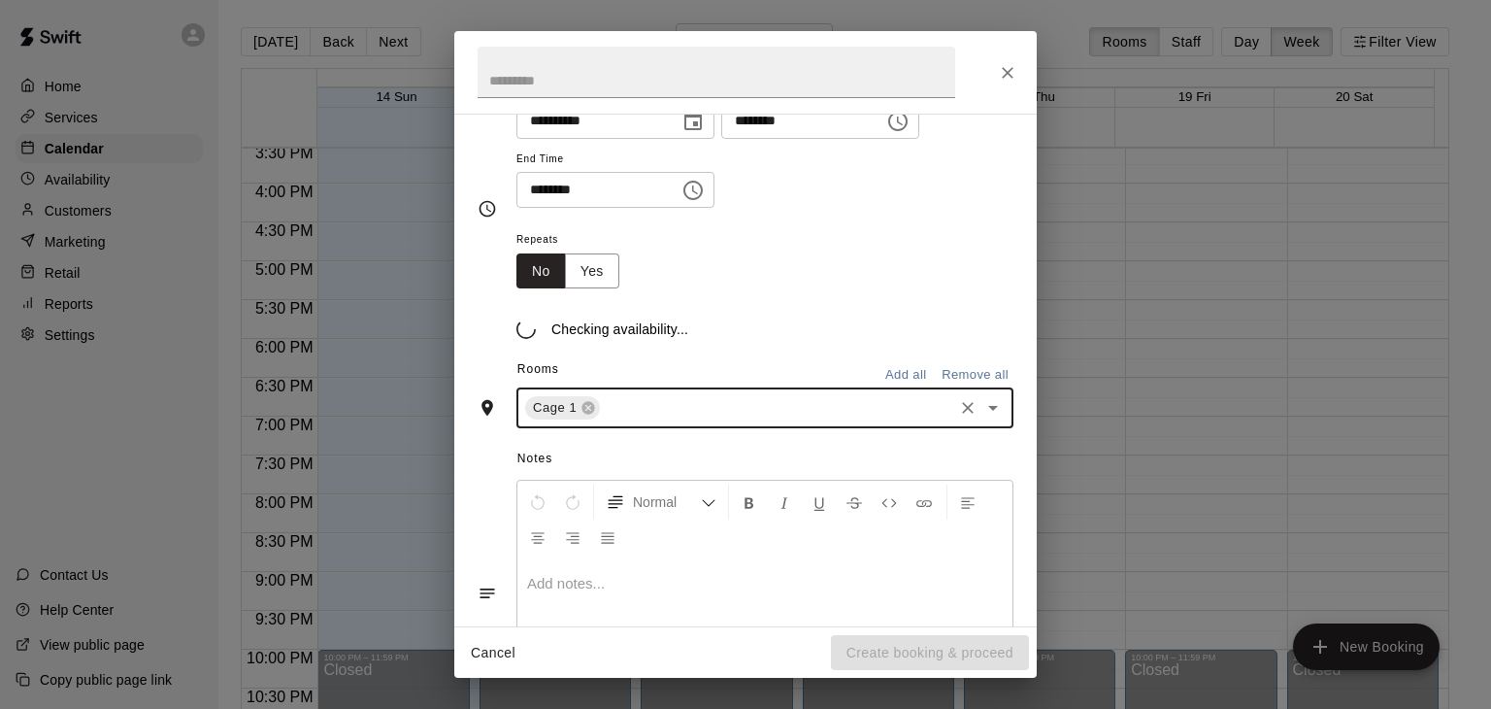
scroll to position [214, 0]
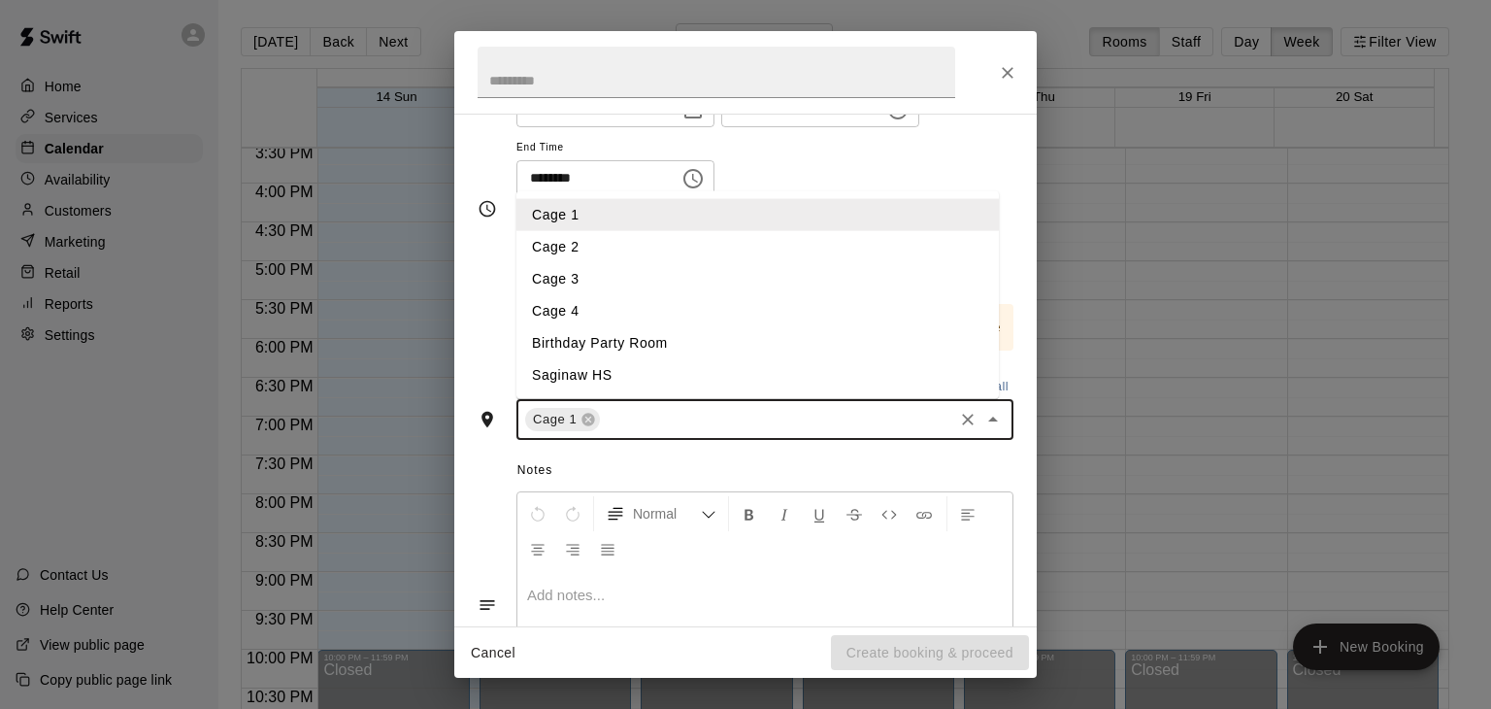
click at [727, 422] on input "text" at bounding box center [777, 420] width 348 height 24
click at [668, 250] on li "Cage 2" at bounding box center [757, 247] width 482 height 32
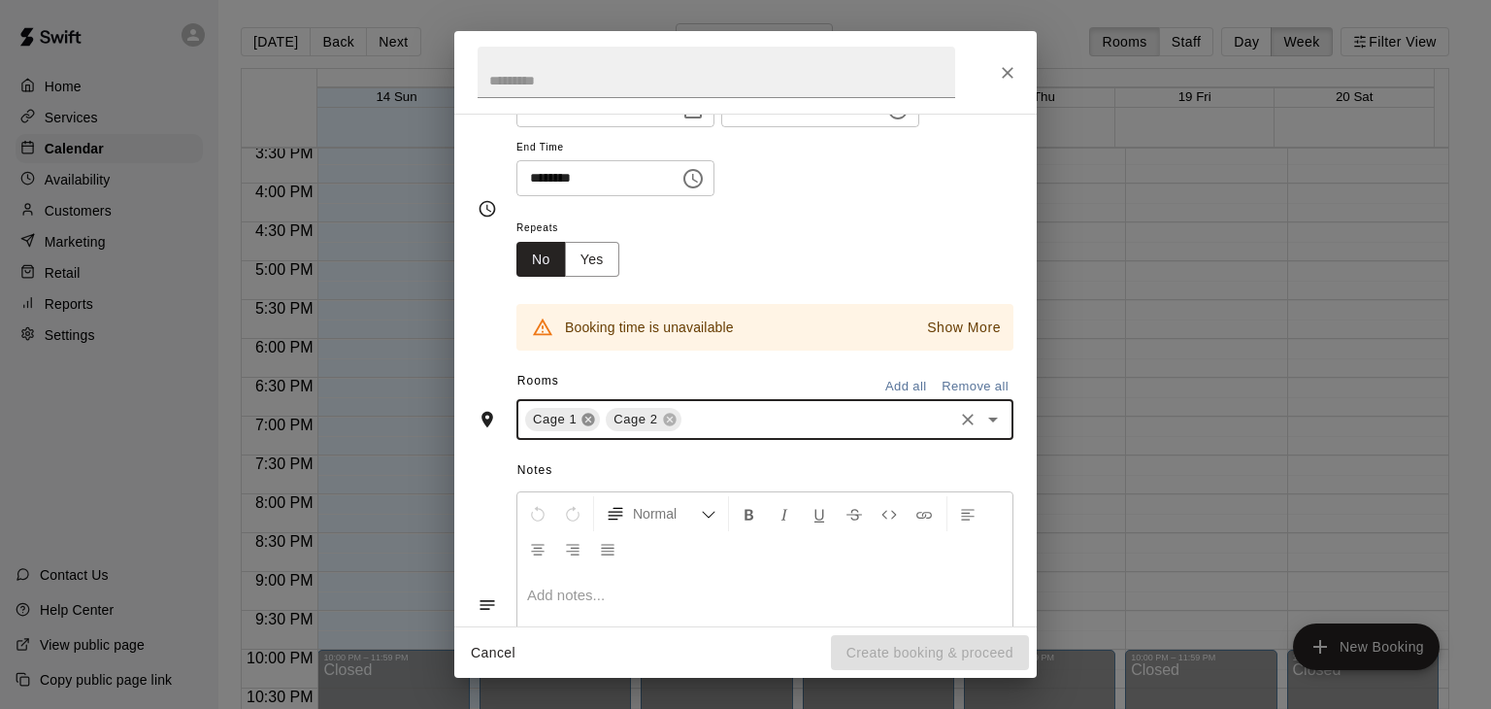
click at [589, 420] on icon at bounding box center [588, 420] width 13 height 13
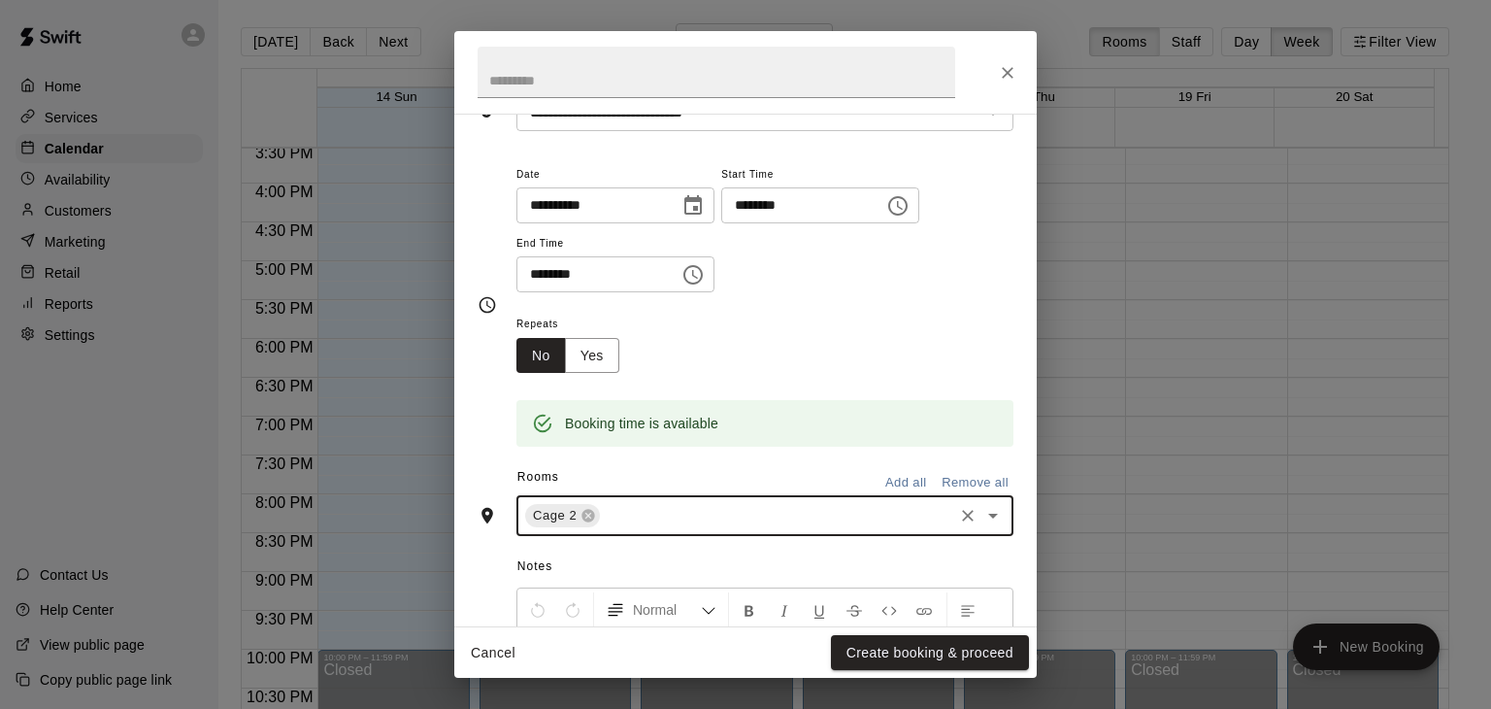
scroll to position [340, 0]
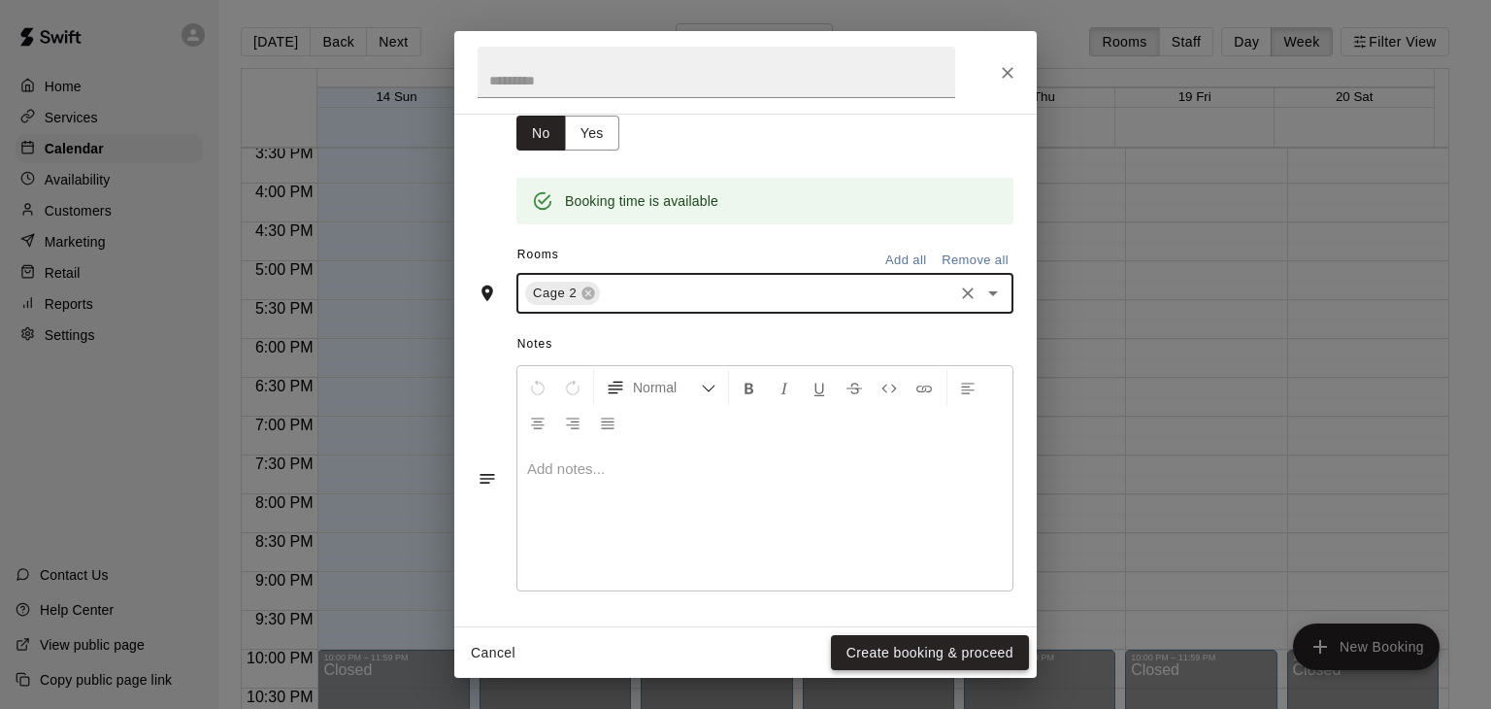
click at [911, 652] on button "Create booking & proceed" at bounding box center [930, 653] width 198 height 36
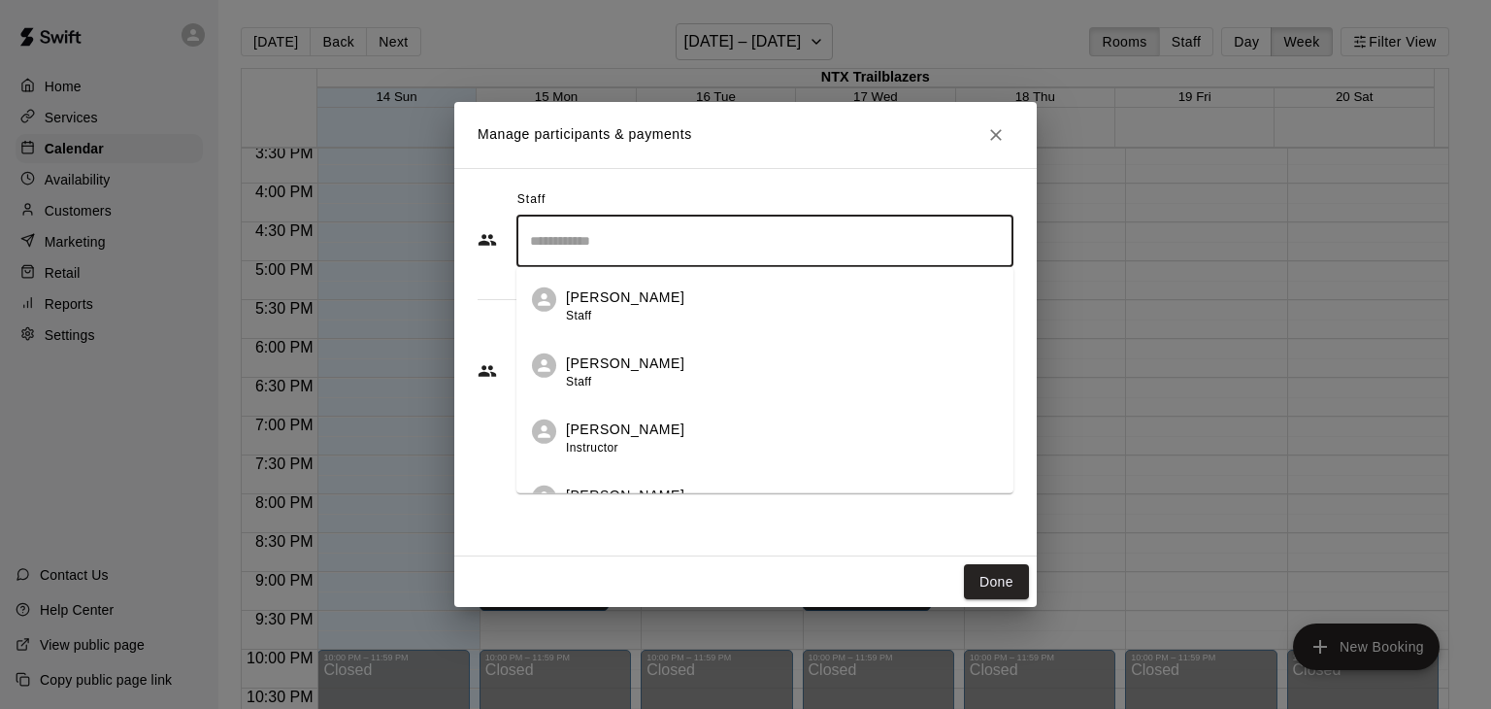
click at [680, 249] on input "Search staff" at bounding box center [765, 241] width 480 height 34
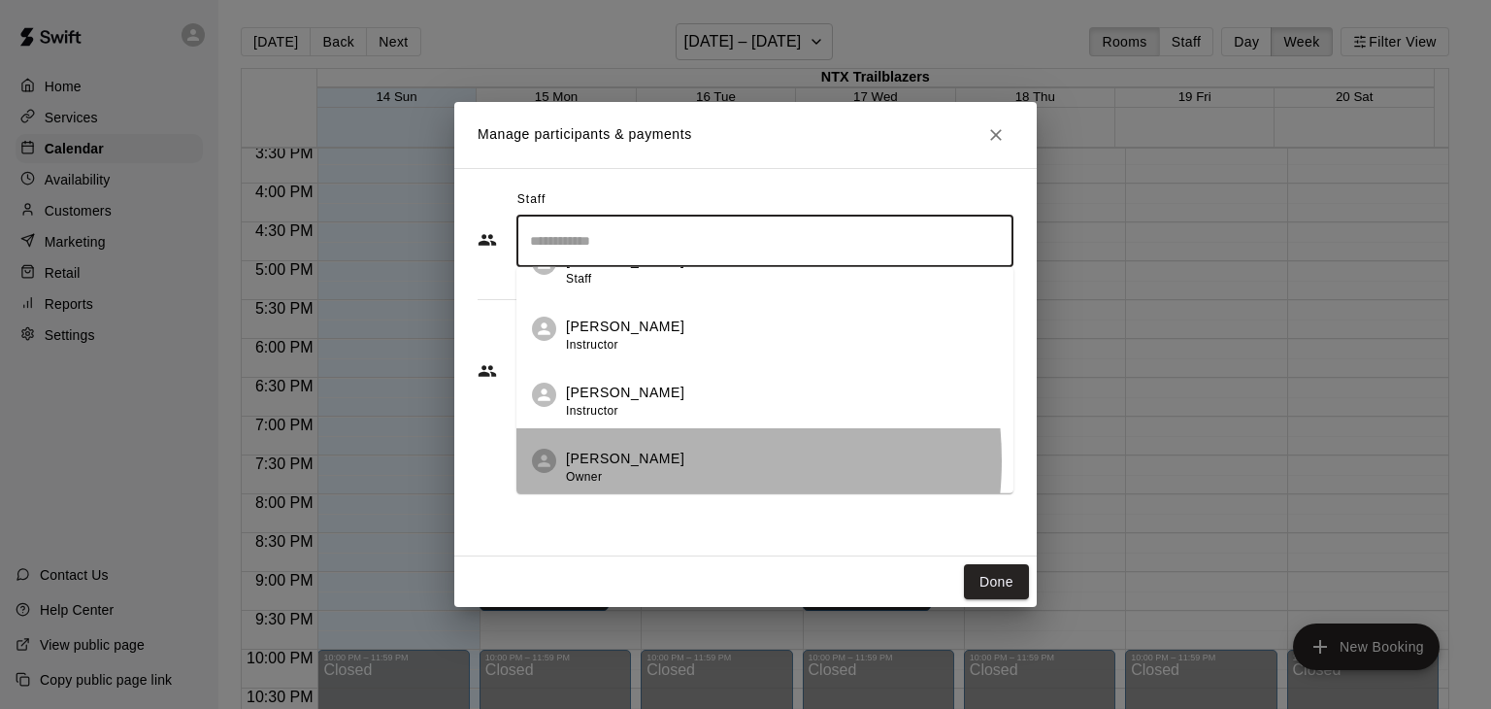
click at [649, 459] on div "[PERSON_NAME] Owner" at bounding box center [782, 467] width 432 height 38
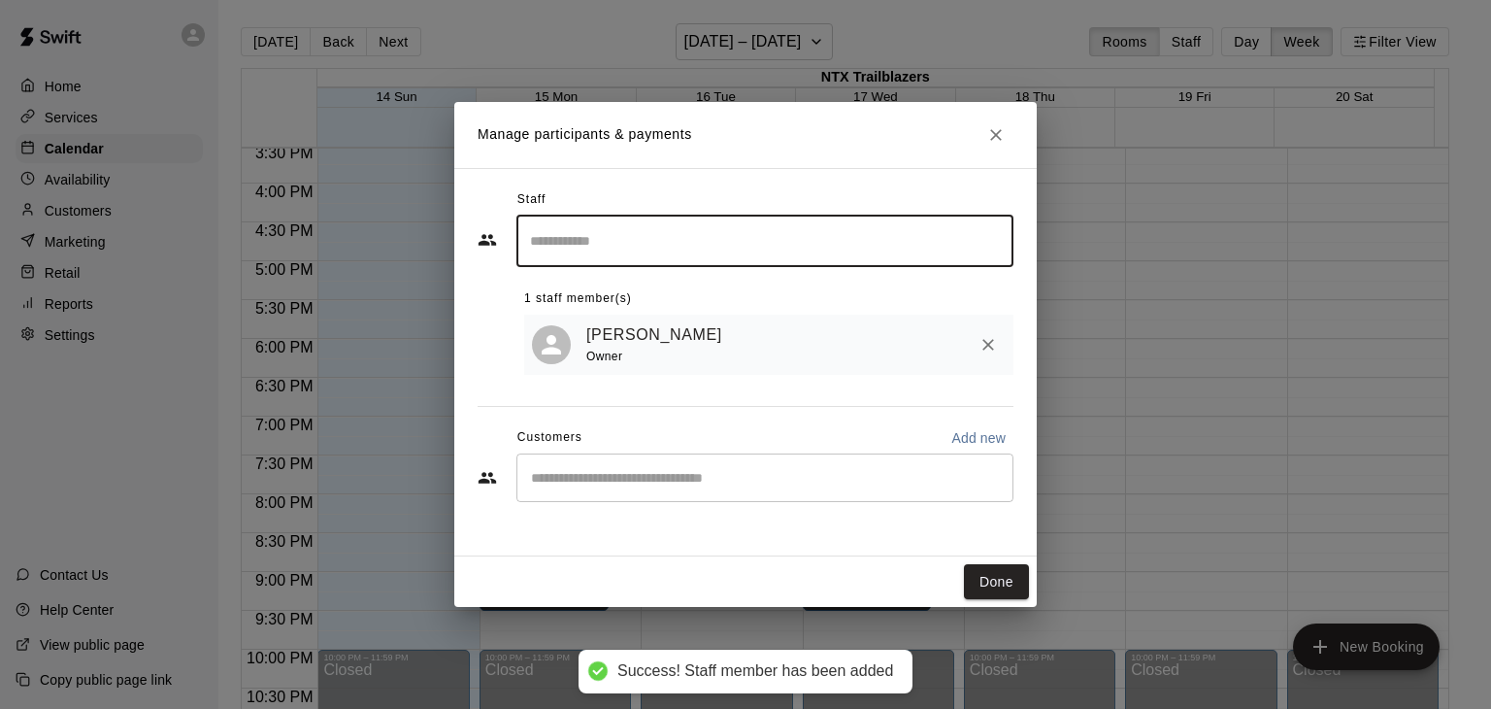
click at [630, 482] on input "Start typing to search customers..." at bounding box center [765, 477] width 480 height 19
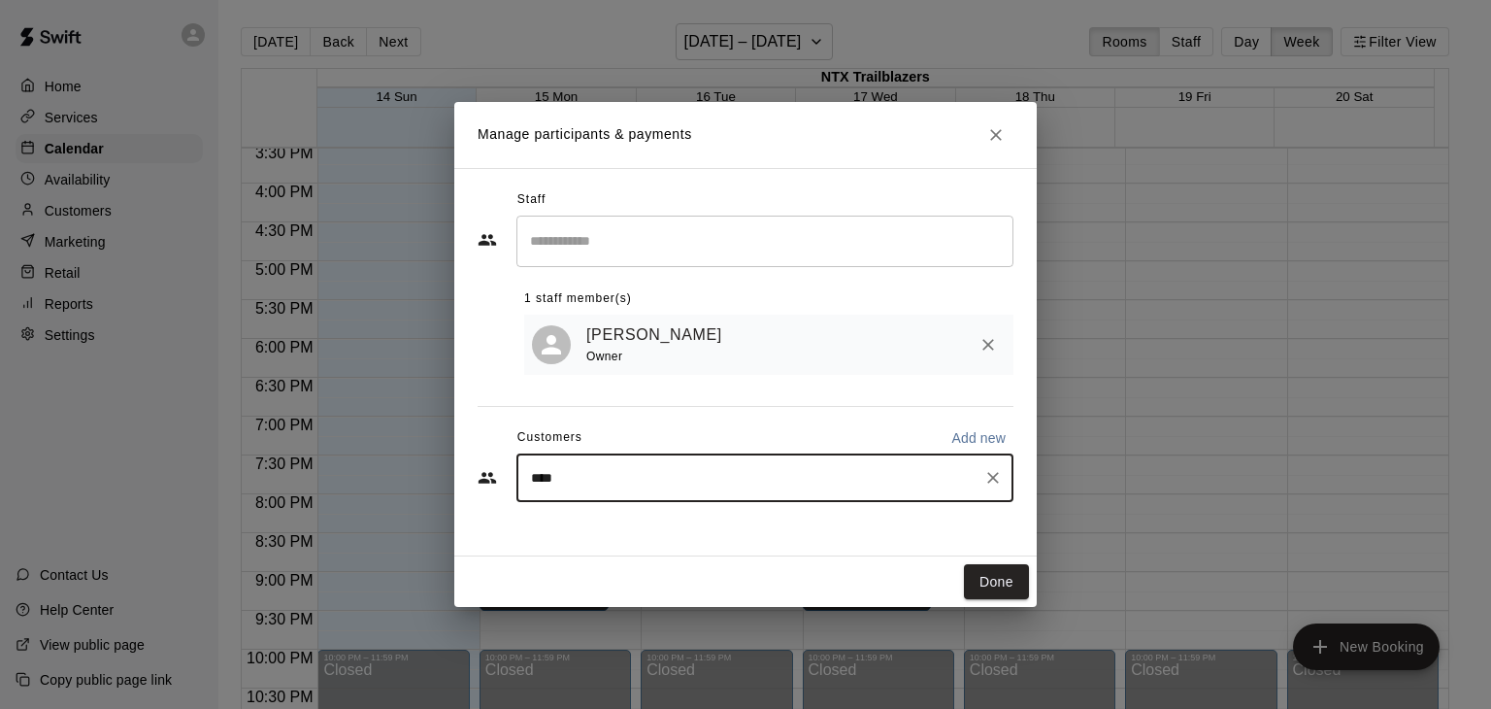
type input "*****"
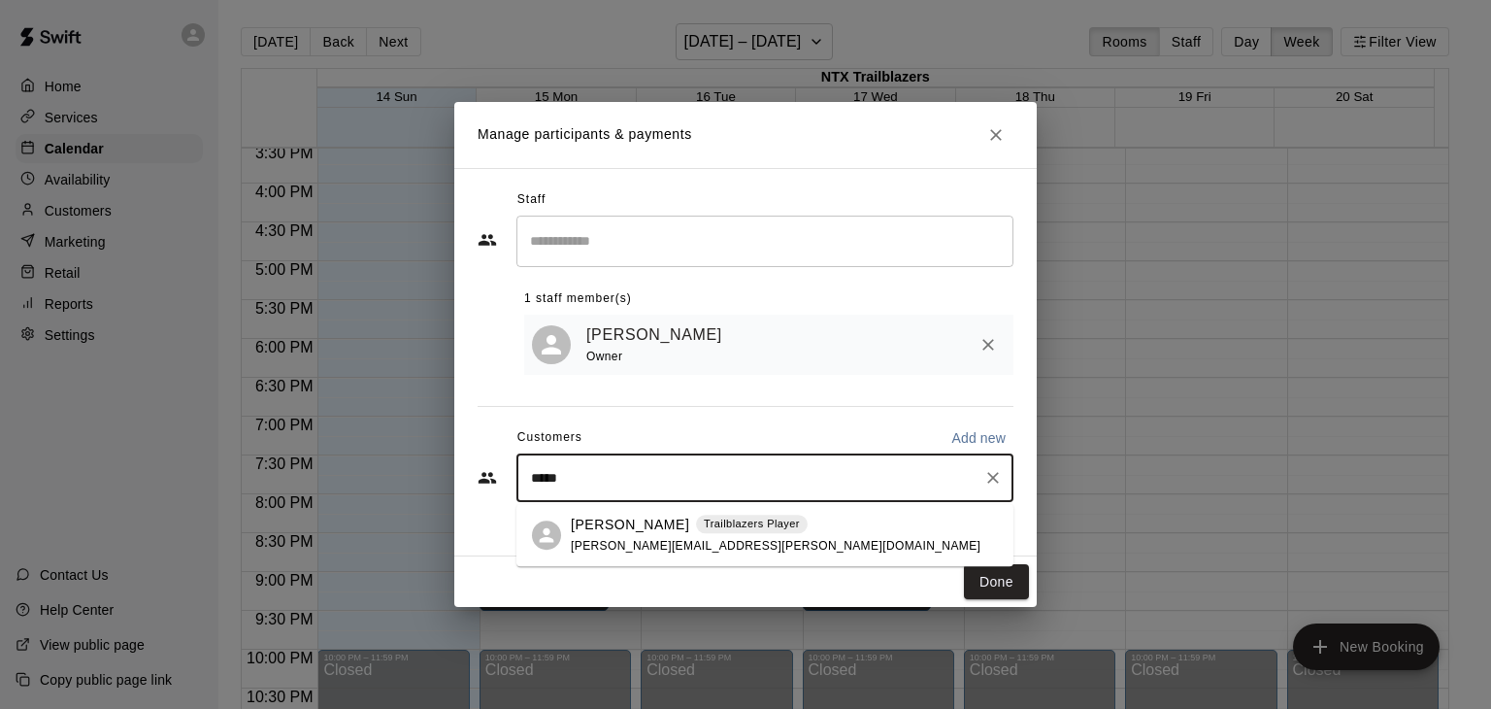
click at [606, 523] on p "[PERSON_NAME]" at bounding box center [630, 524] width 118 height 20
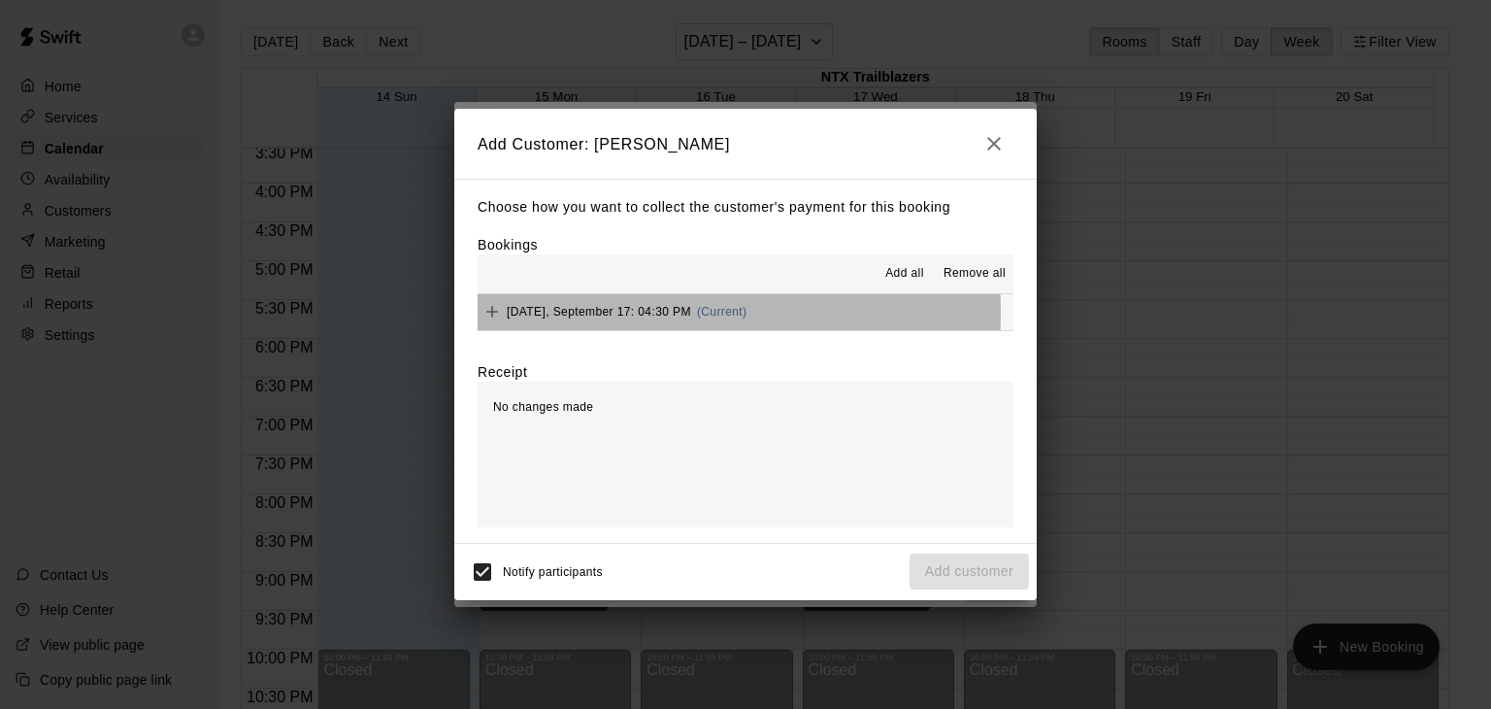
click at [626, 314] on span "[DATE], September 17: 04:30 PM" at bounding box center [599, 312] width 184 height 14
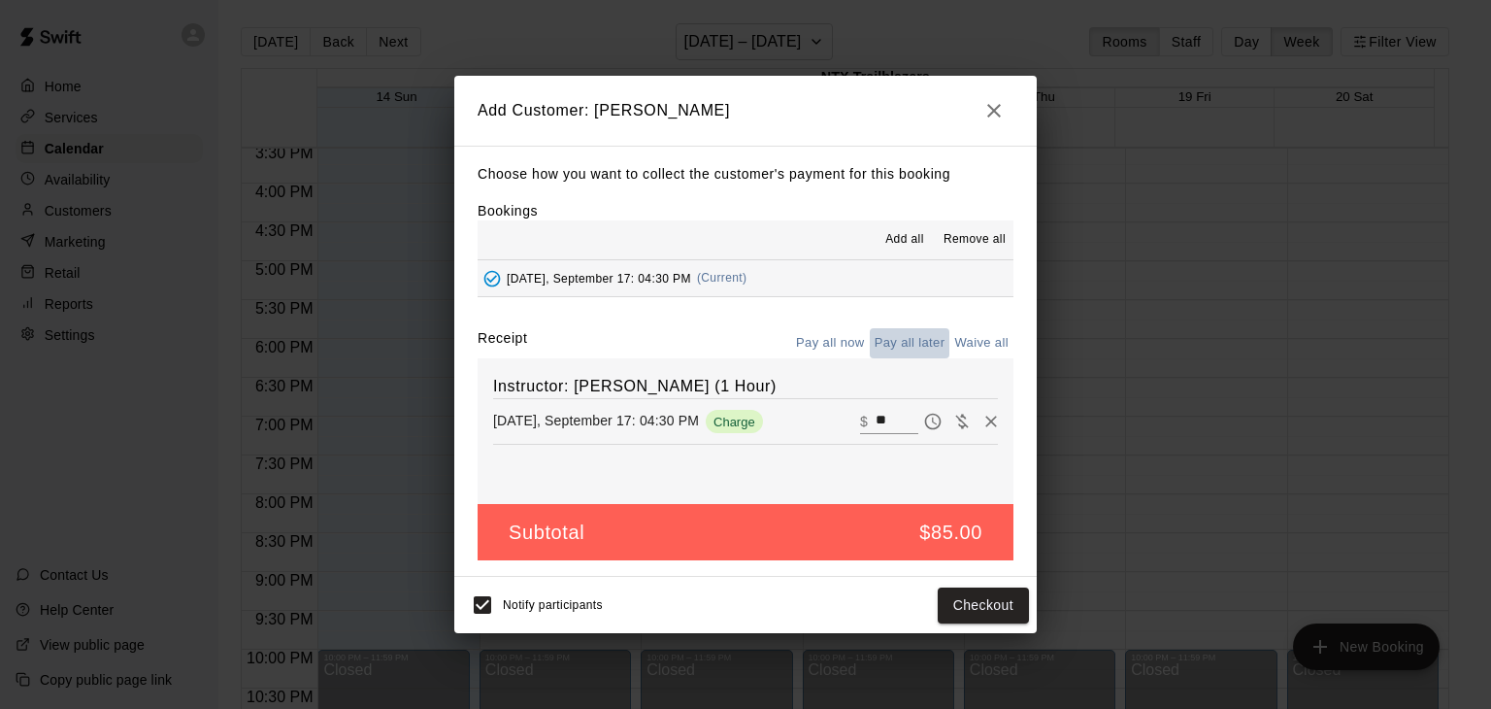
click at [902, 348] on button "Pay all later" at bounding box center [910, 343] width 81 height 30
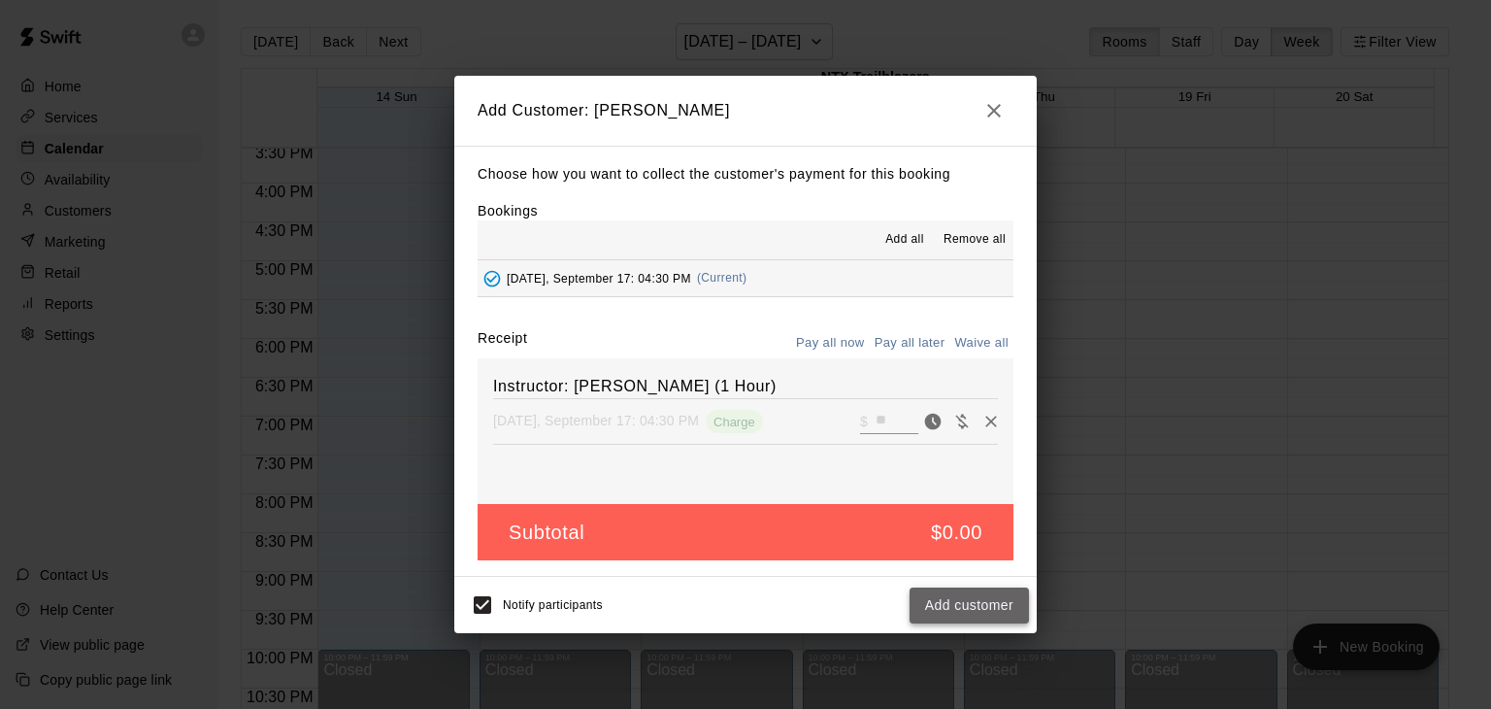
click at [955, 607] on button "Add customer" at bounding box center [969, 605] width 119 height 36
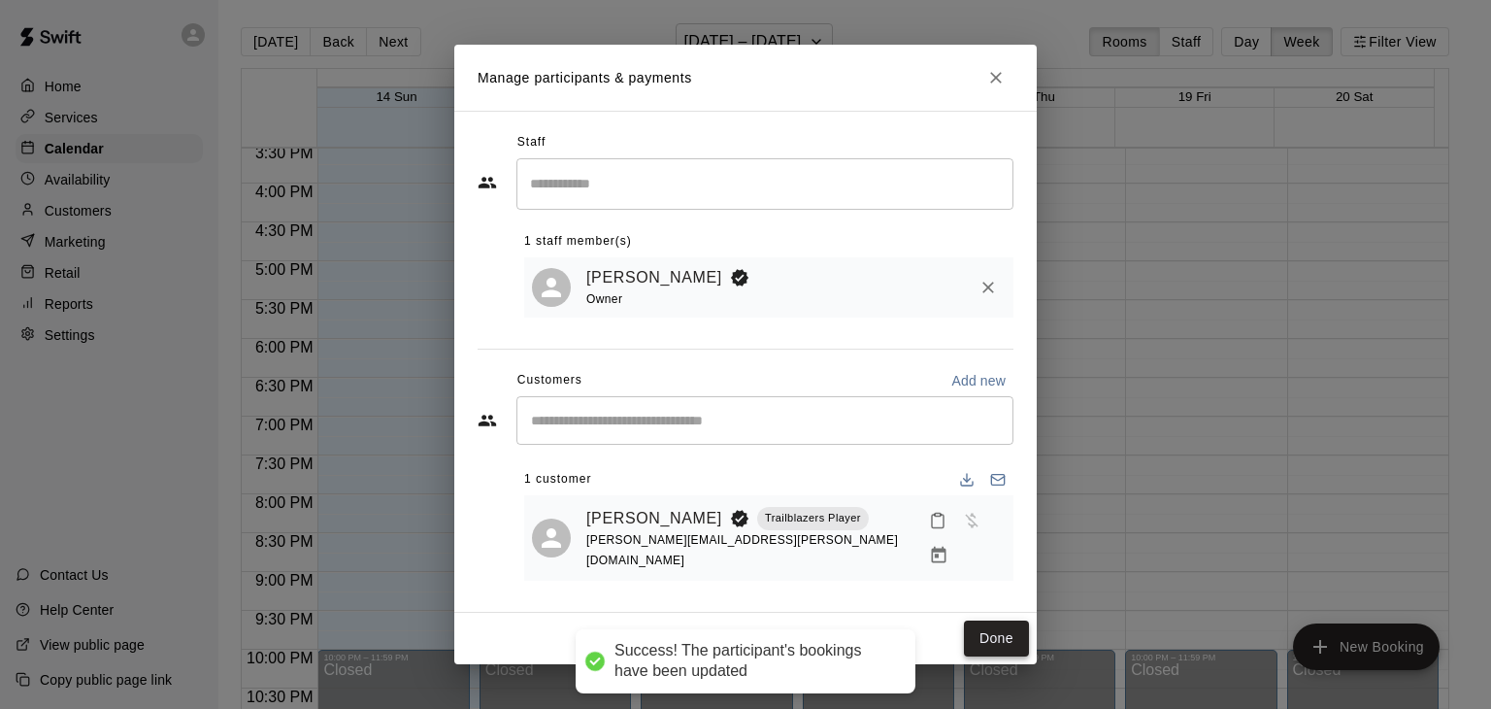
click at [1000, 631] on button "Done" at bounding box center [996, 638] width 65 height 36
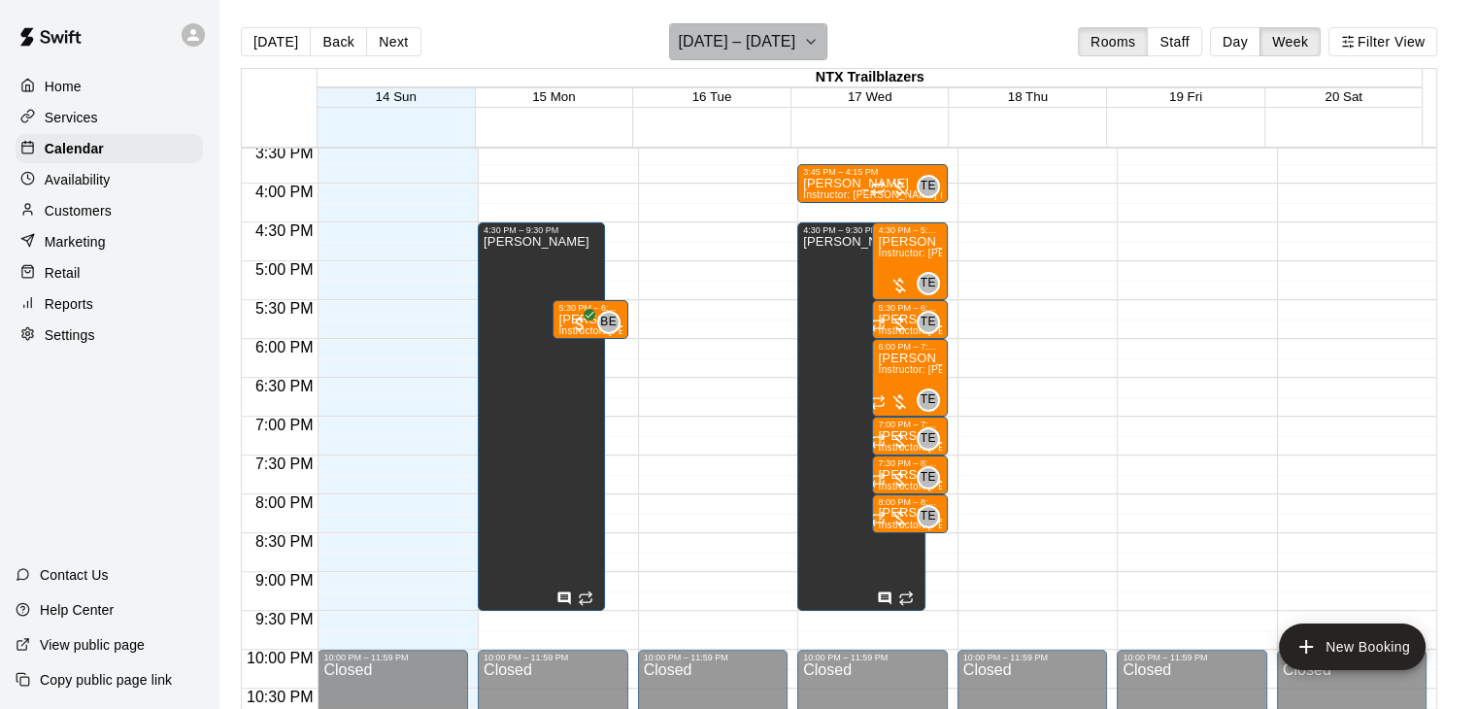
click at [818, 46] on icon "button" at bounding box center [811, 41] width 16 height 23
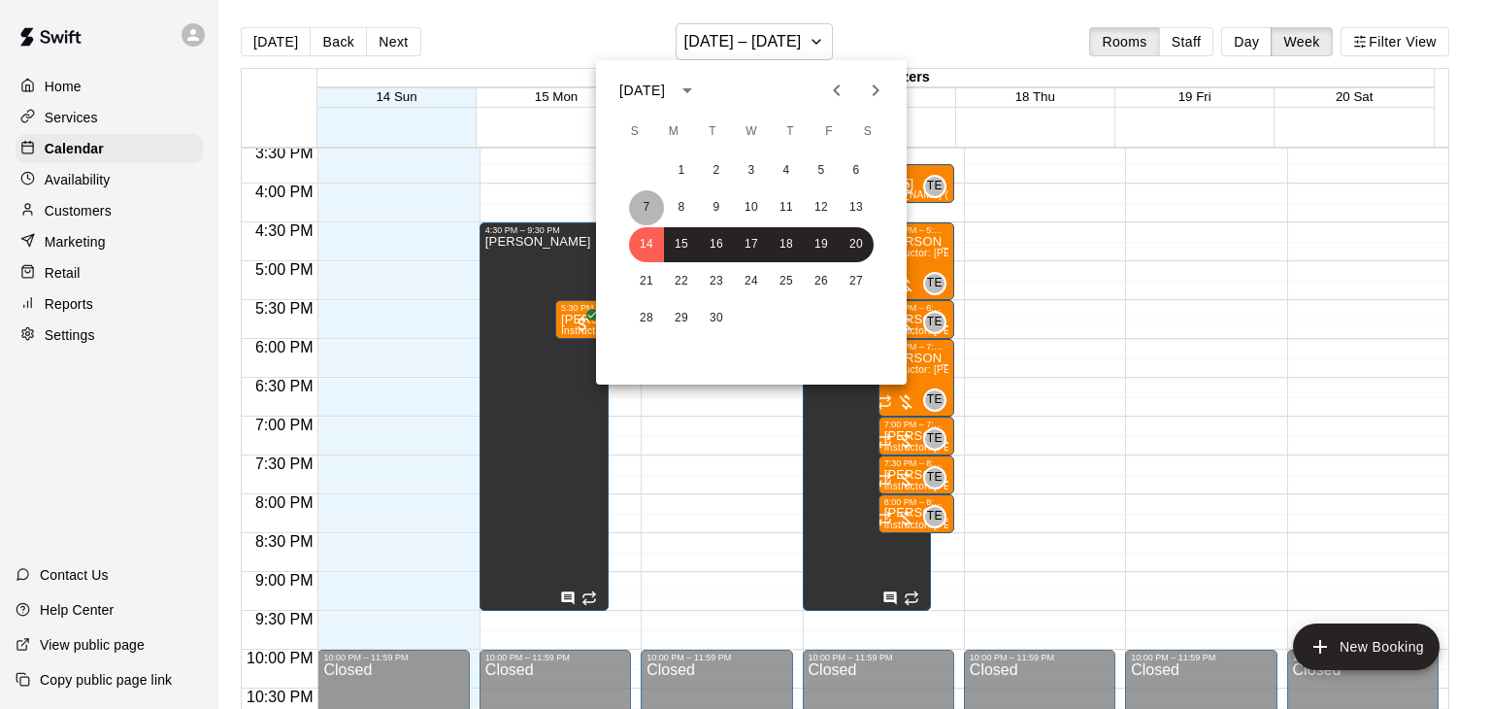
click at [641, 207] on button "7" at bounding box center [646, 207] width 35 height 35
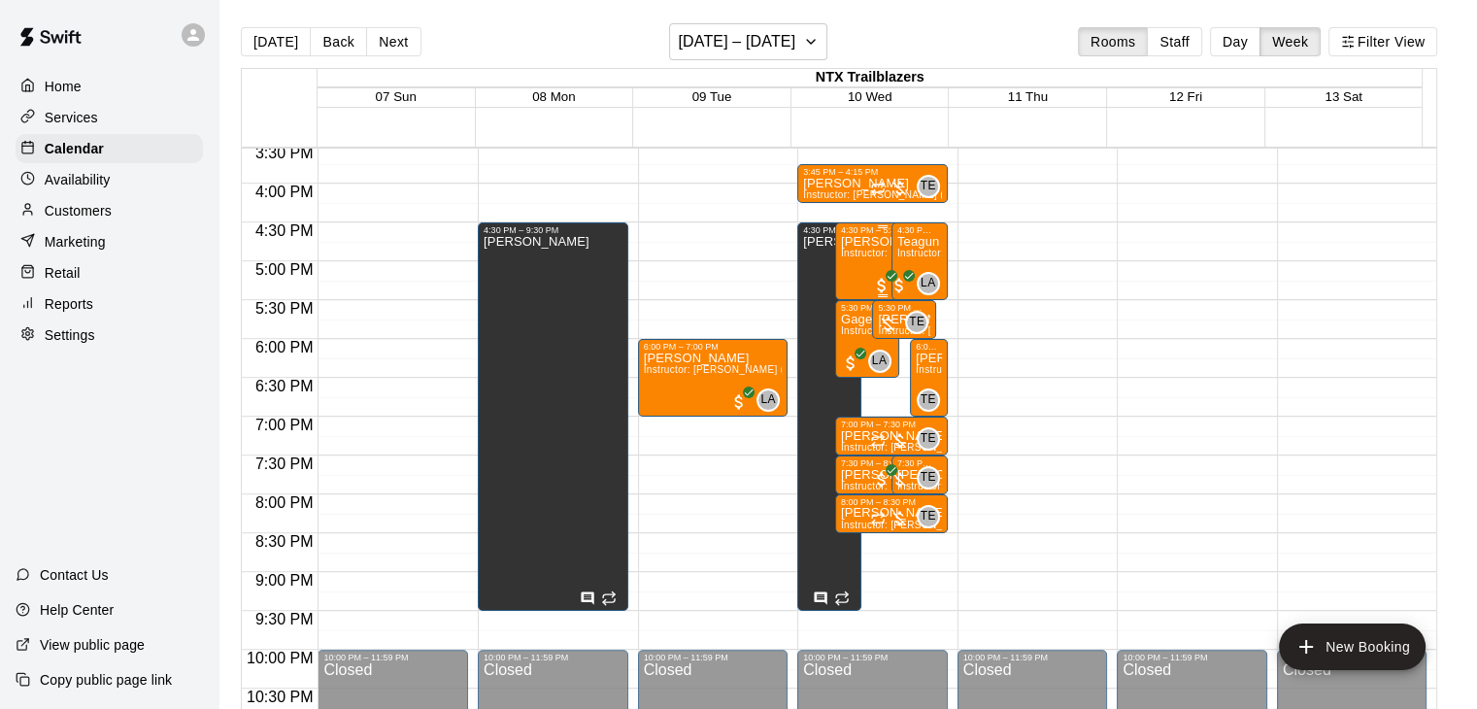
click at [867, 242] on p "[PERSON_NAME]" at bounding box center [883, 242] width 84 height 0
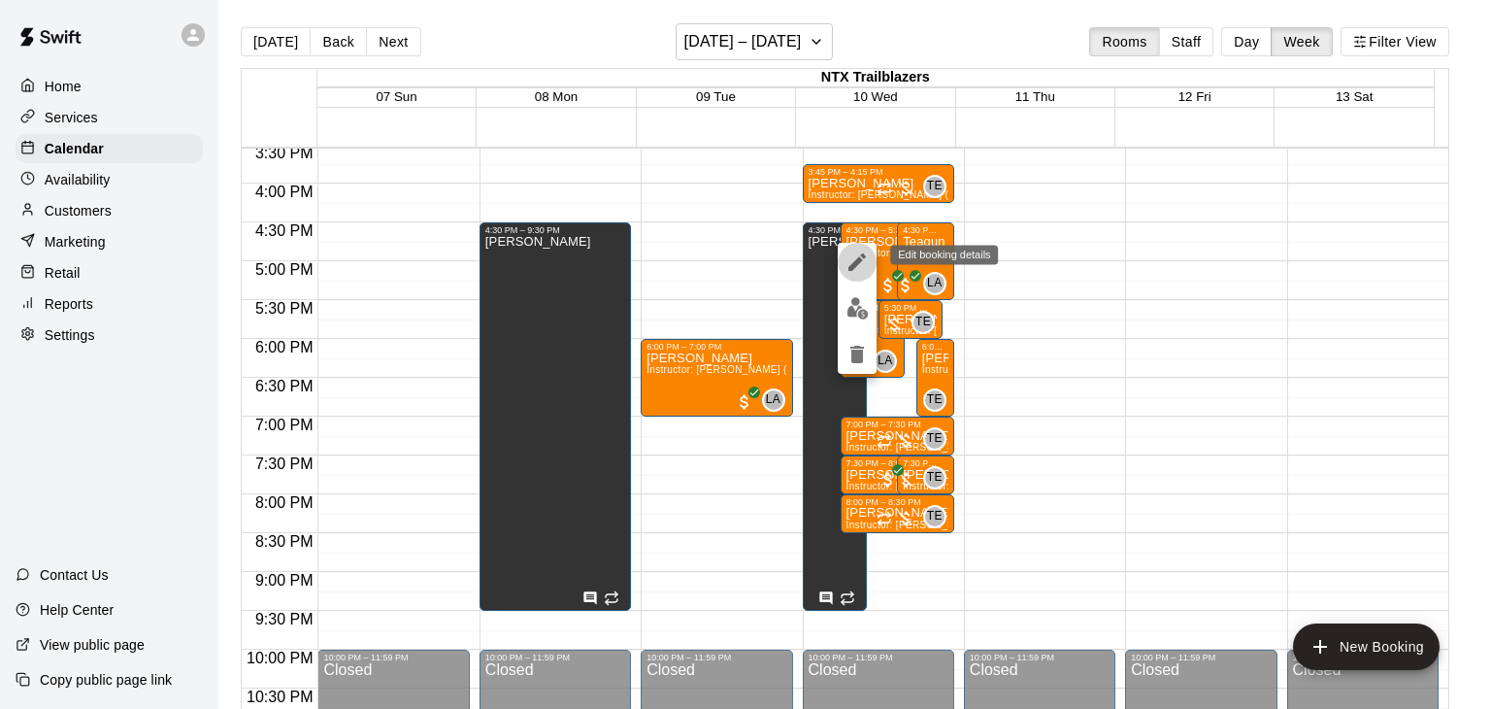
click at [855, 267] on icon "edit" at bounding box center [857, 261] width 23 height 23
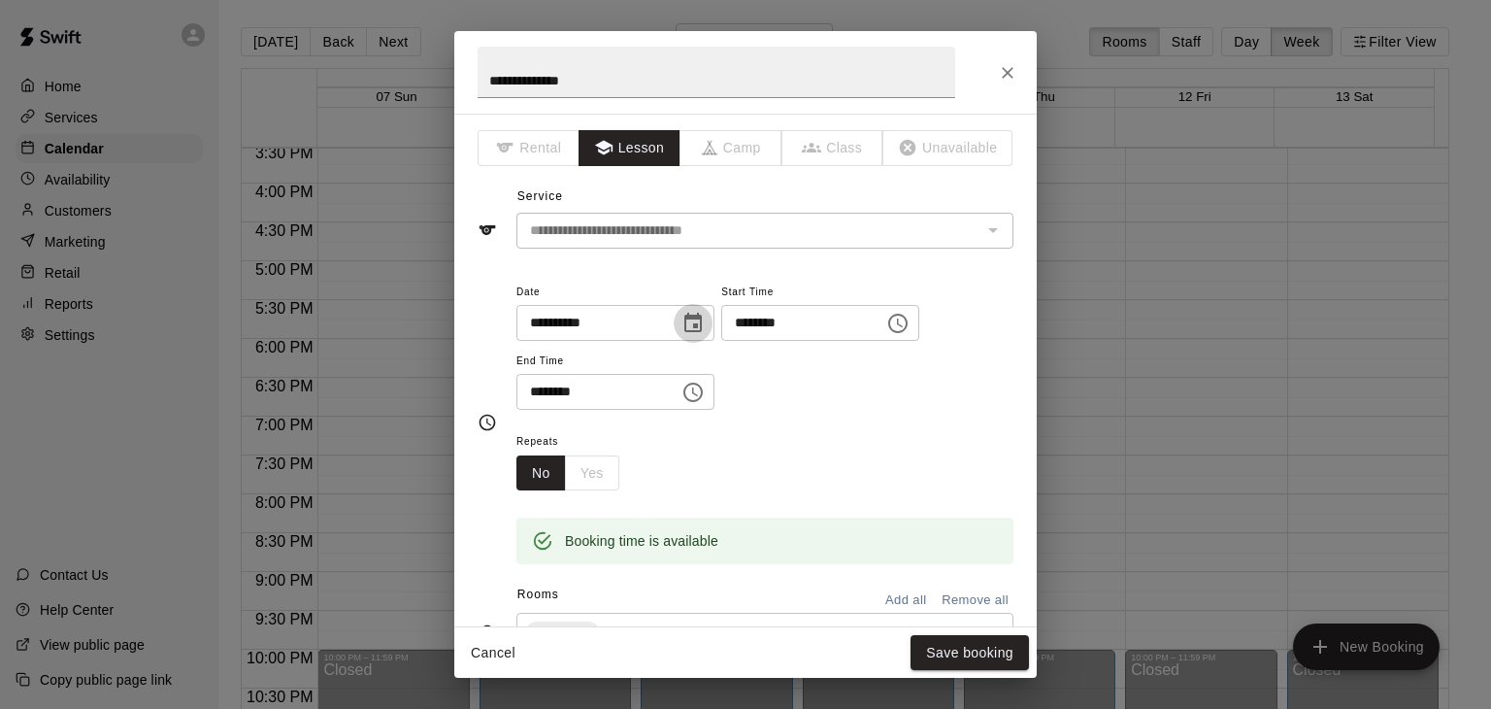
click at [702, 323] on icon "Choose date, selected date is Sep 10, 2025" at bounding box center [692, 322] width 17 height 19
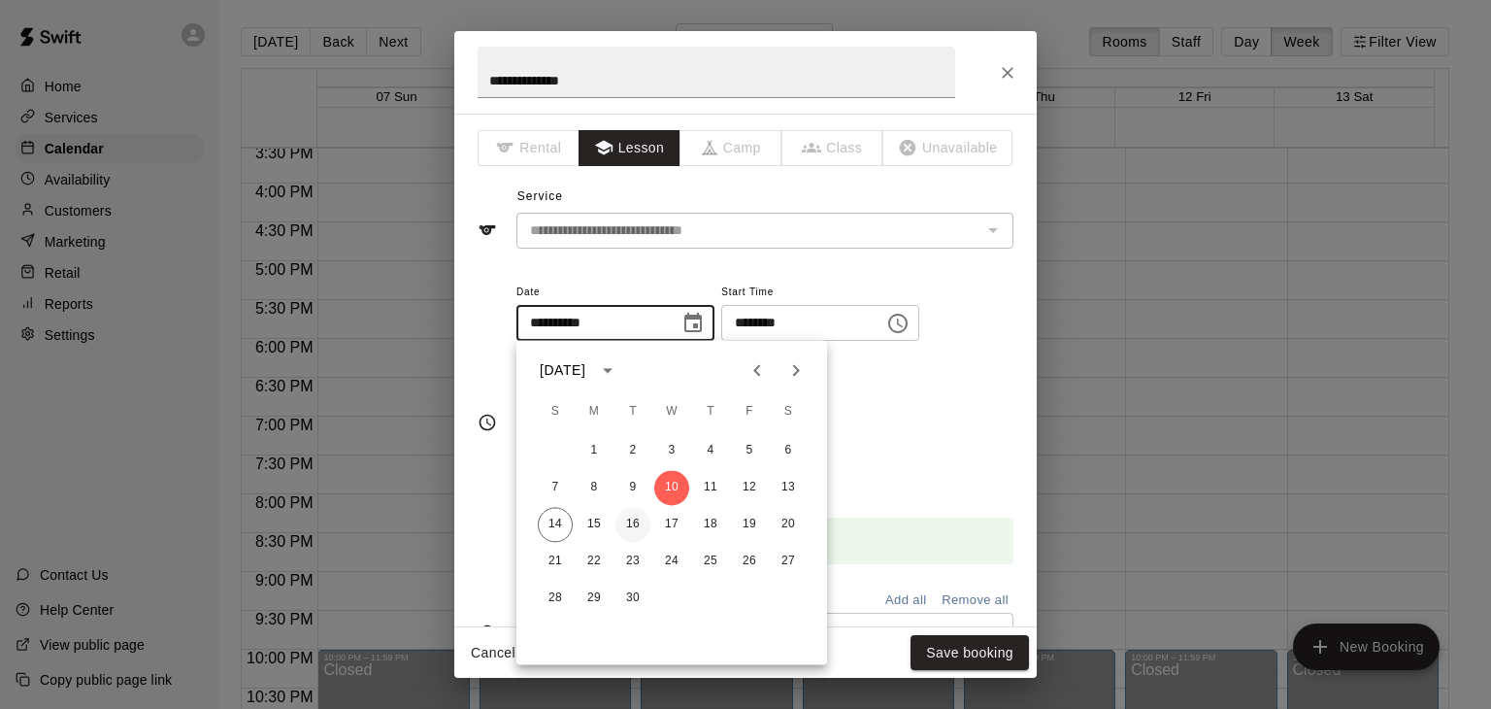
click at [634, 522] on button "16" at bounding box center [632, 524] width 35 height 35
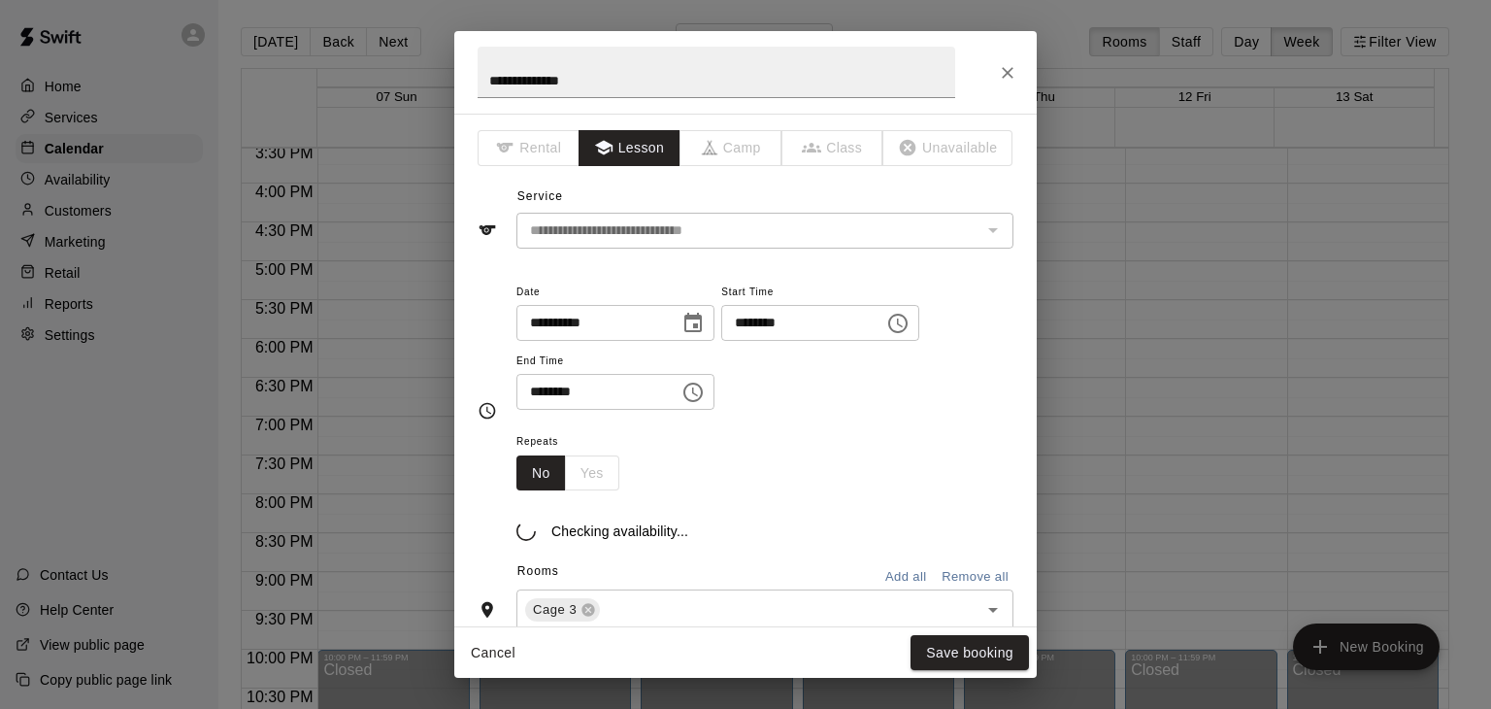
type input "**********"
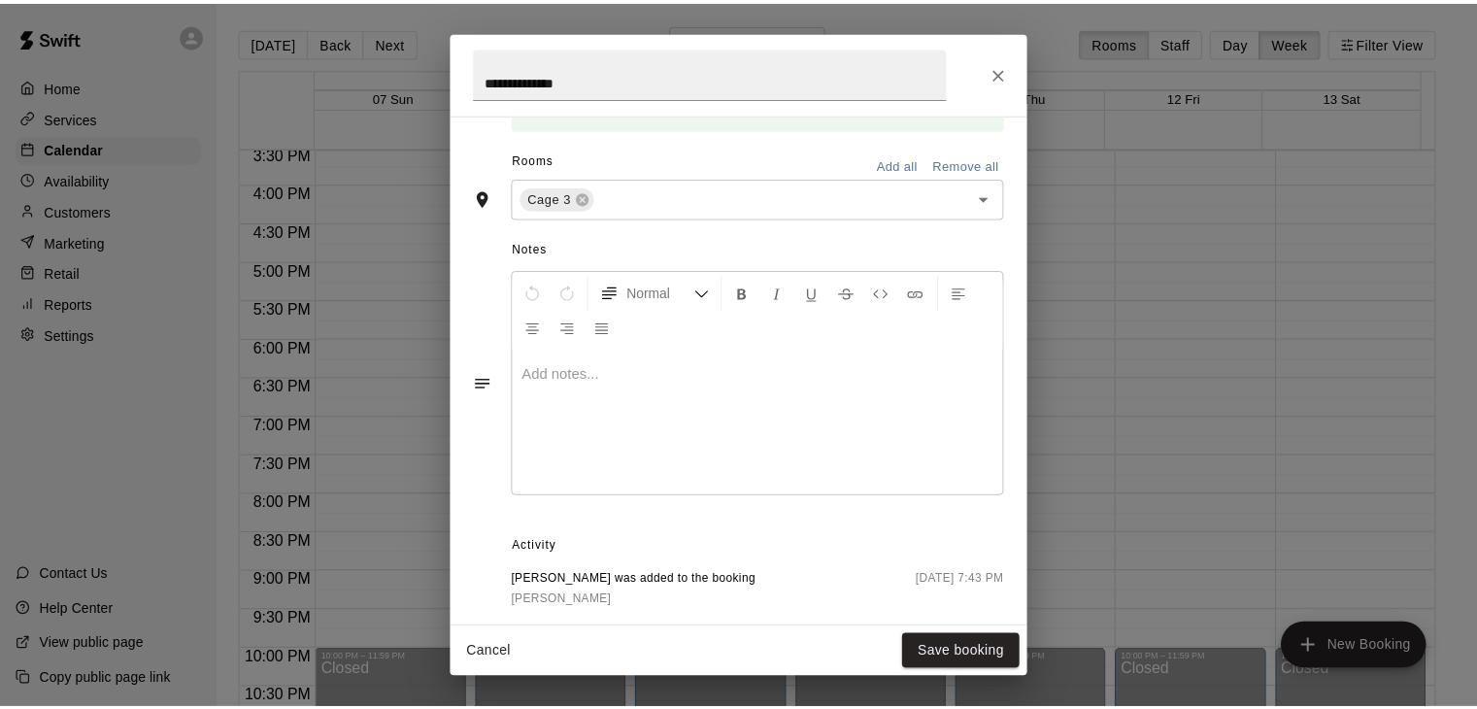
scroll to position [583, 0]
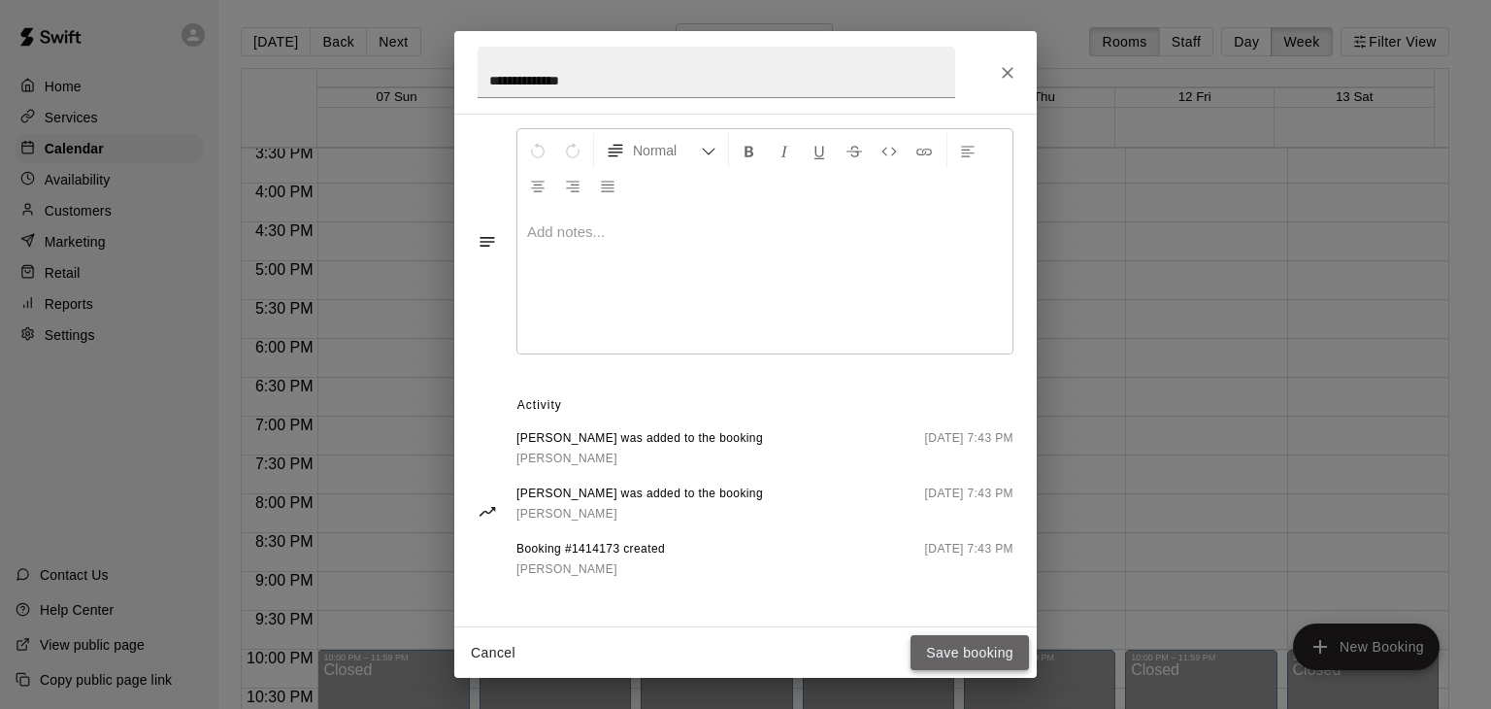
click at [967, 652] on button "Save booking" at bounding box center [970, 653] width 118 height 36
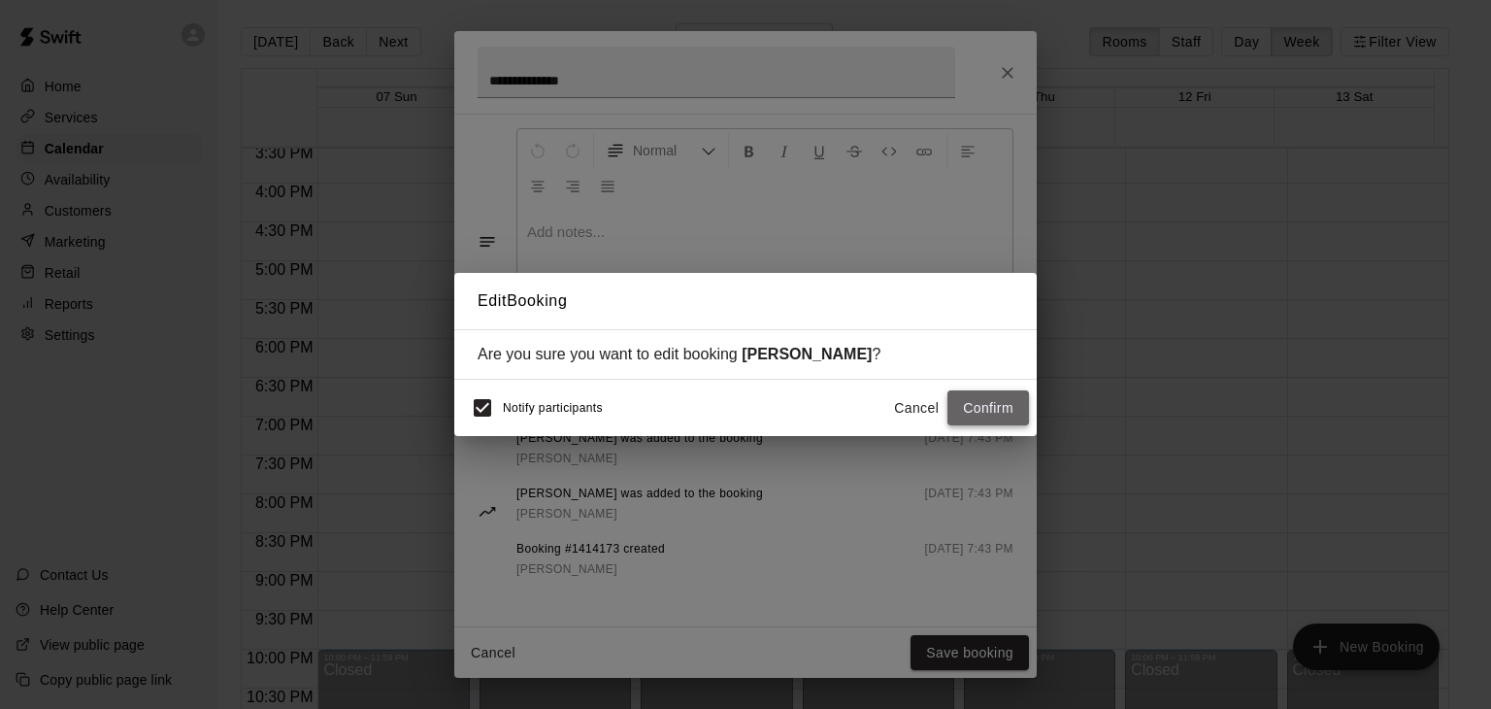
click at [977, 406] on button "Confirm" at bounding box center [988, 408] width 82 height 36
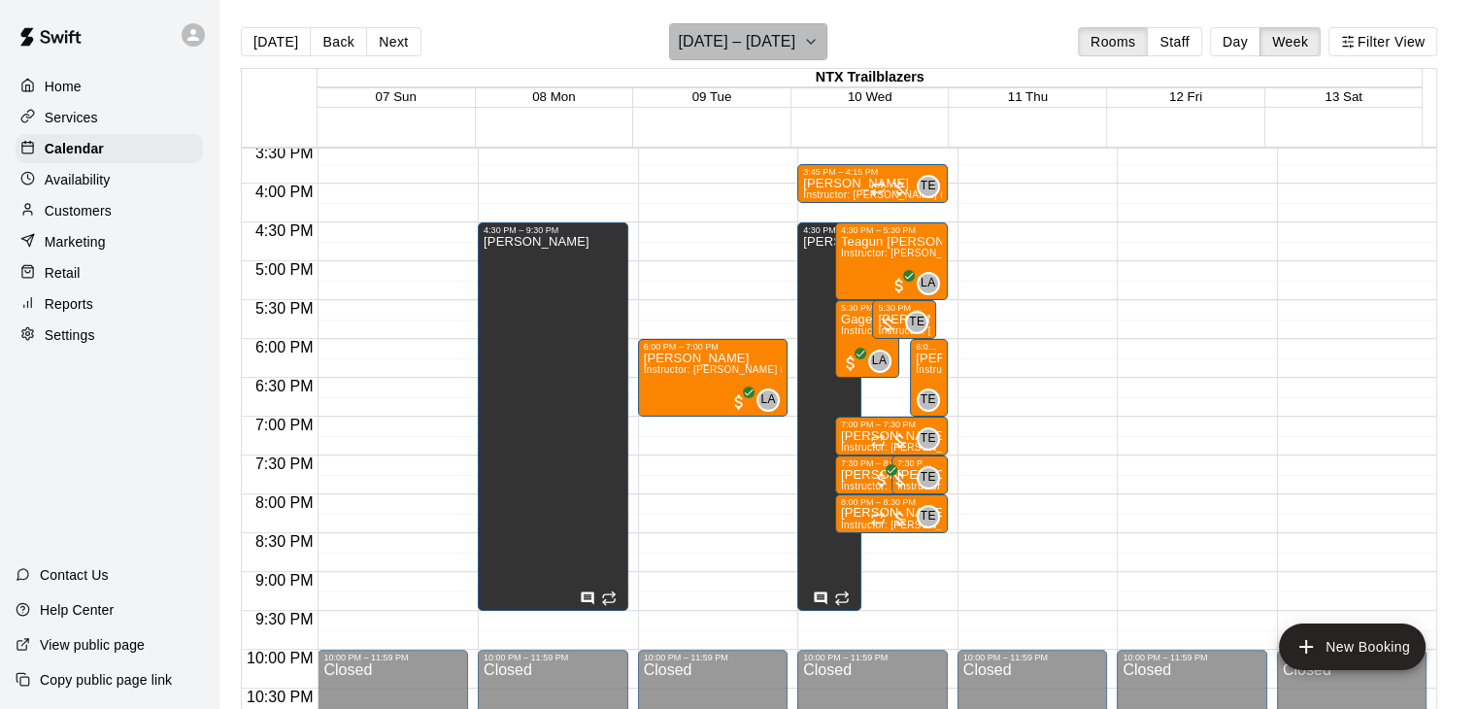
click at [818, 35] on icon "button" at bounding box center [811, 41] width 16 height 23
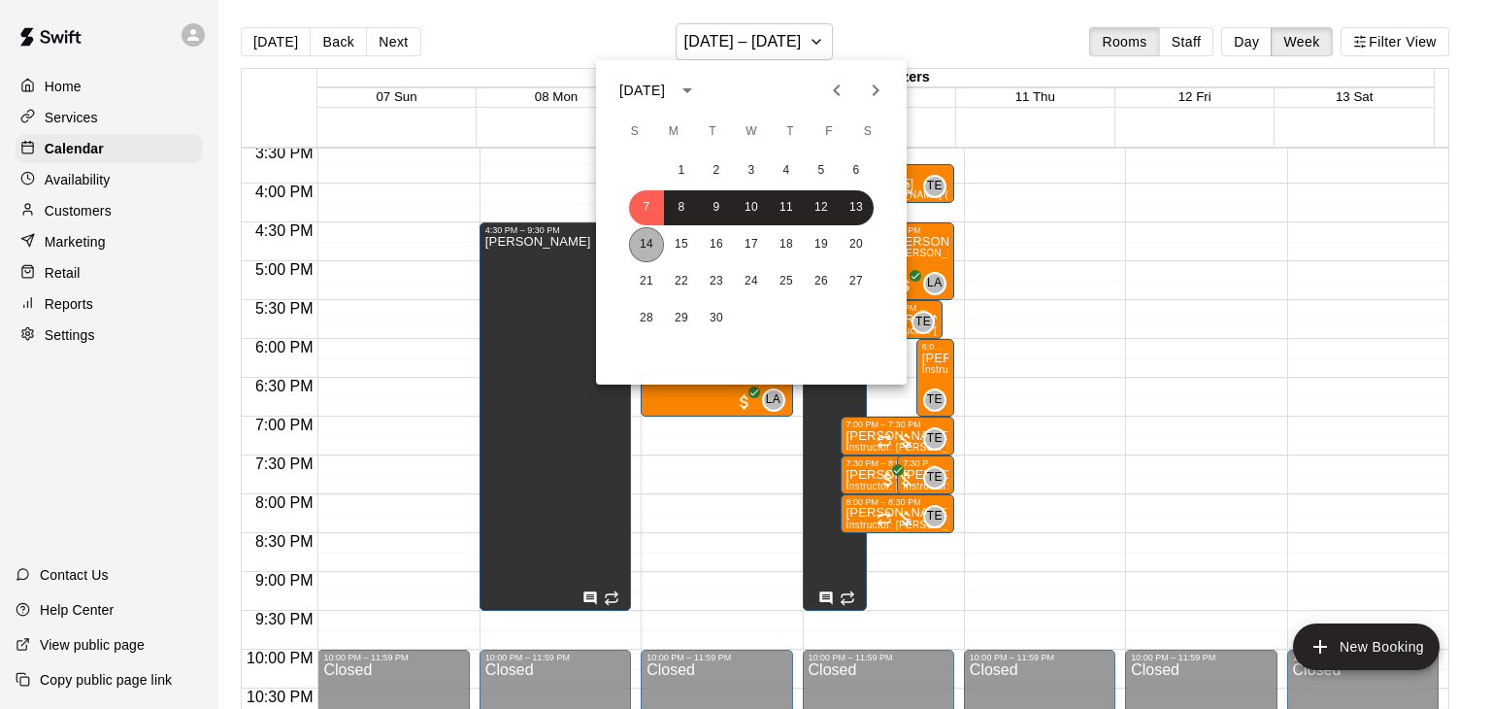
click at [646, 249] on button "14" at bounding box center [646, 244] width 35 height 35
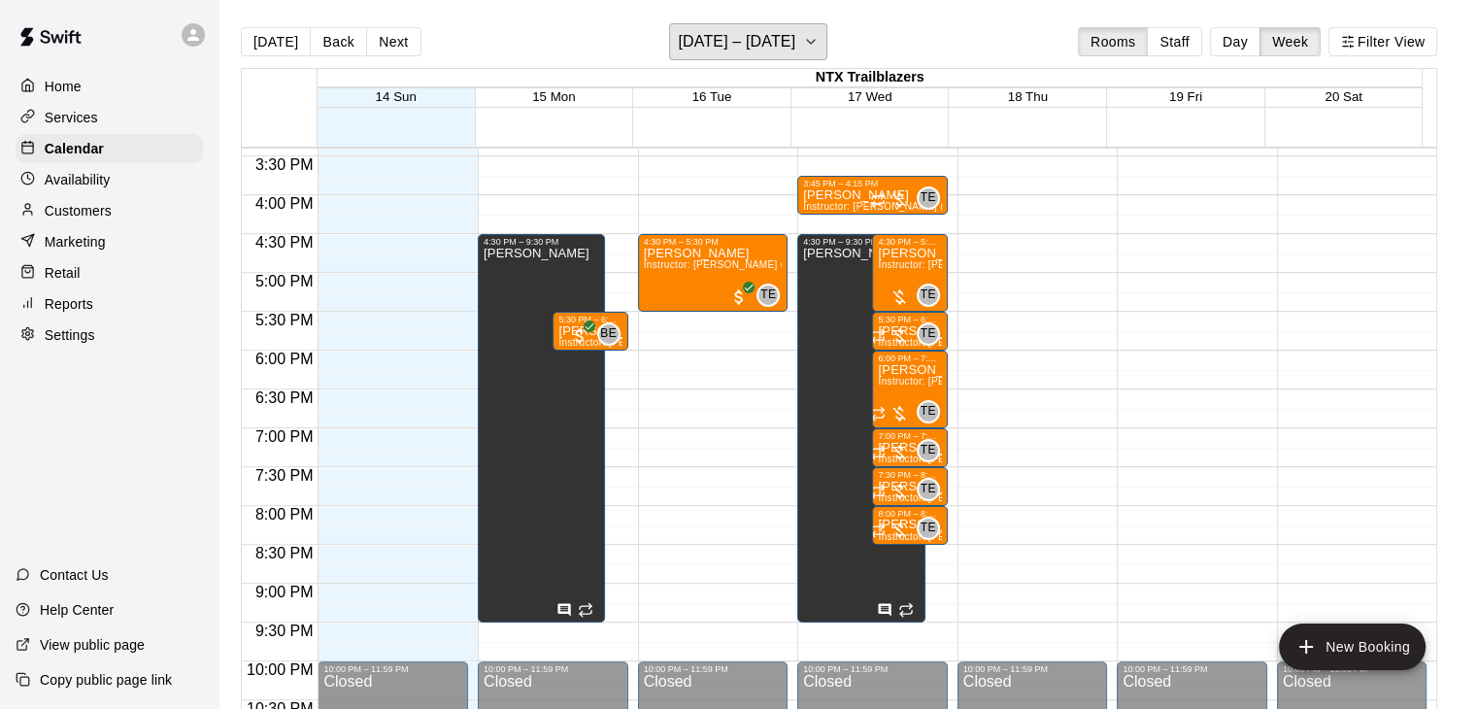
scroll to position [1196, 0]
click at [816, 42] on icon "button" at bounding box center [811, 41] width 16 height 23
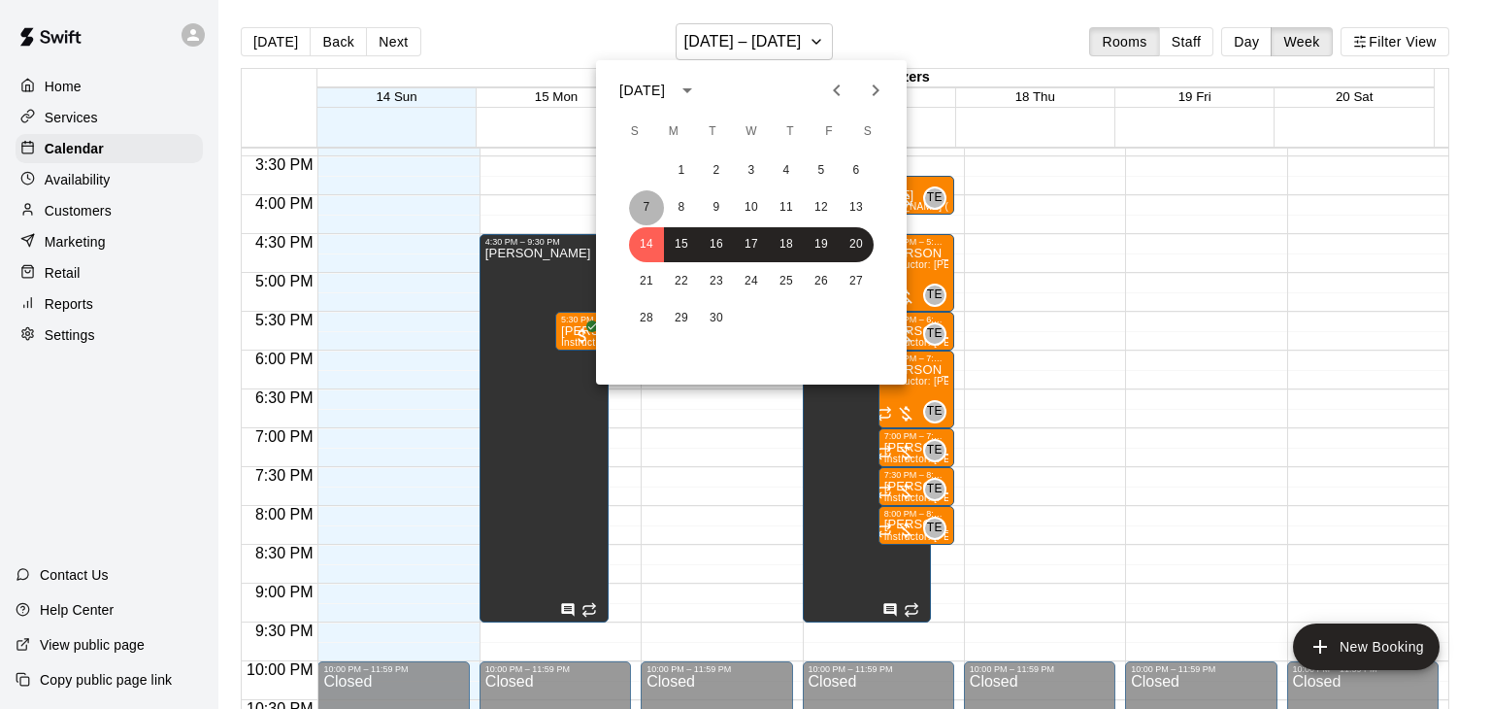
click at [648, 211] on button "7" at bounding box center [646, 207] width 35 height 35
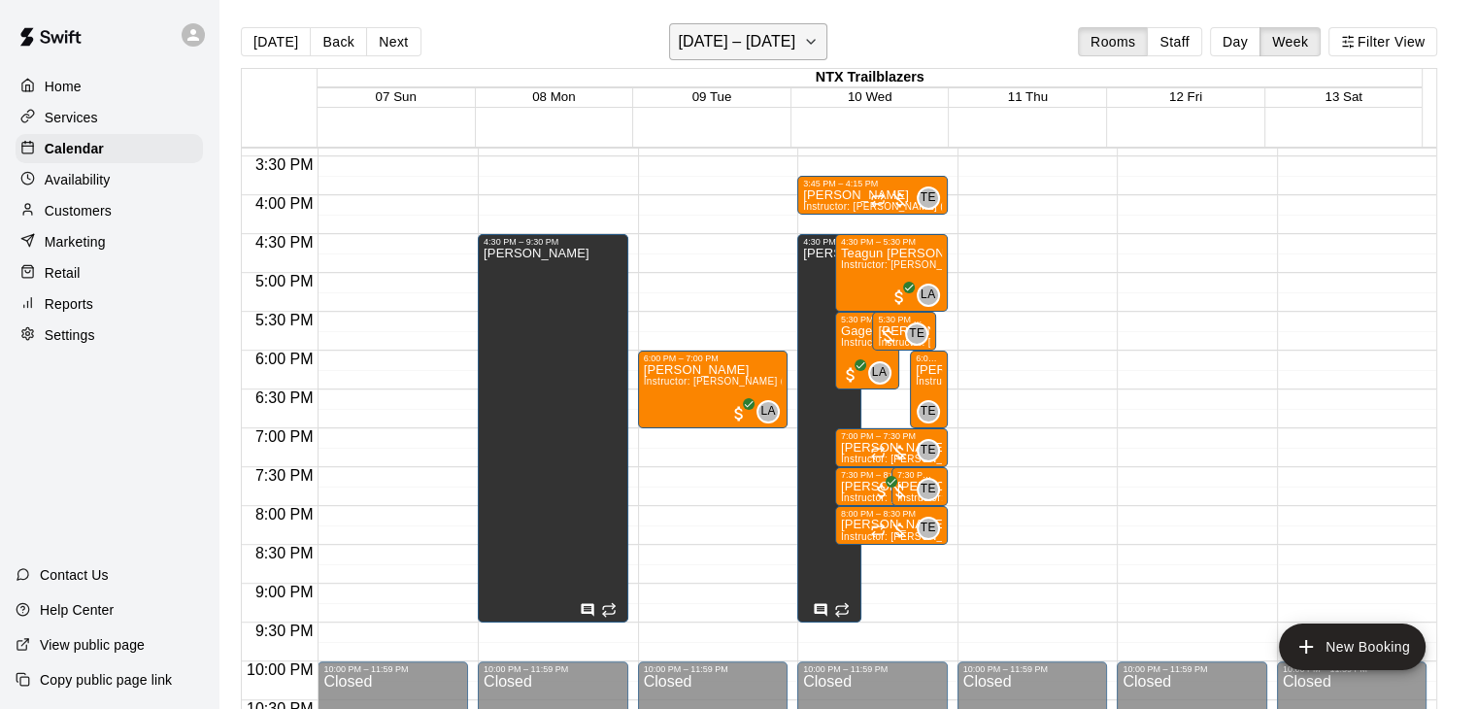
click at [818, 48] on icon "button" at bounding box center [811, 41] width 16 height 23
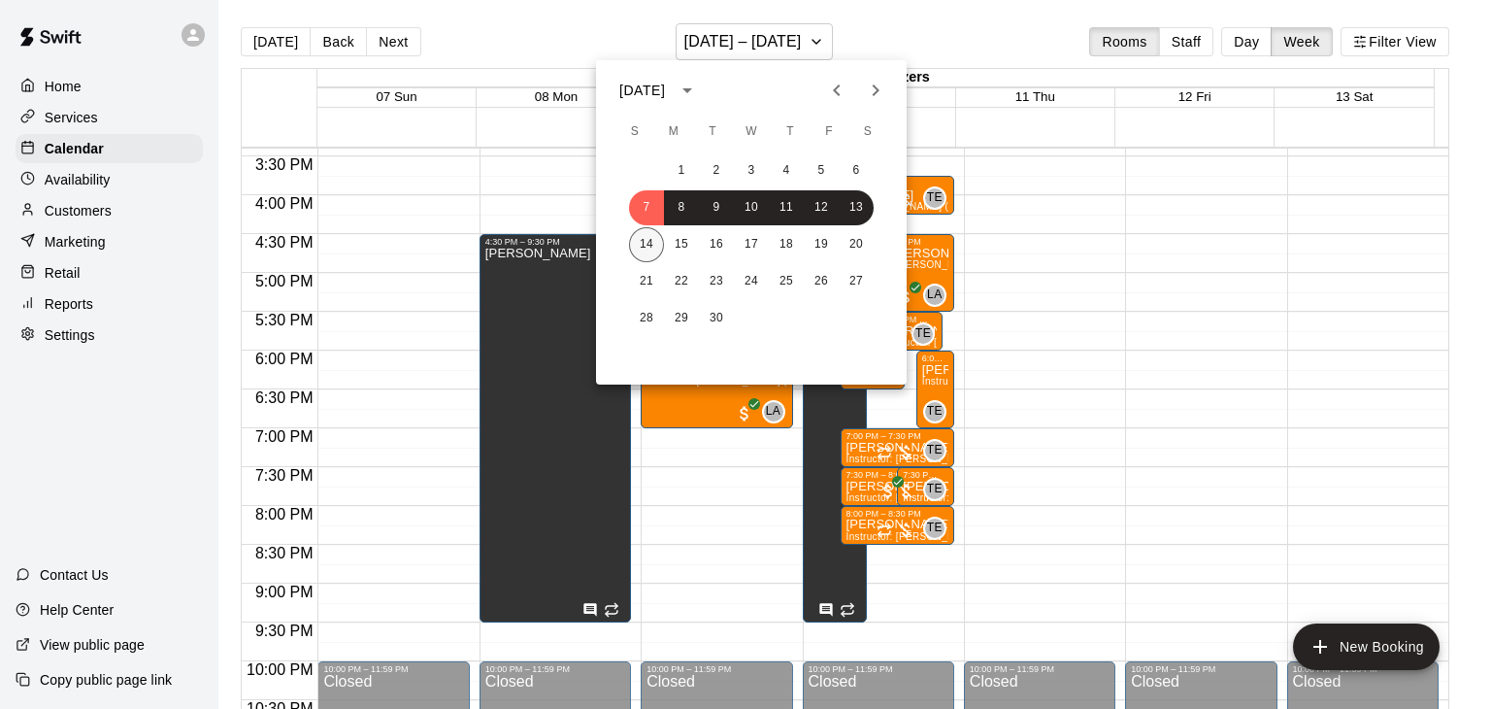
click at [645, 254] on button "14" at bounding box center [646, 244] width 35 height 35
